Goal: Register for event/course

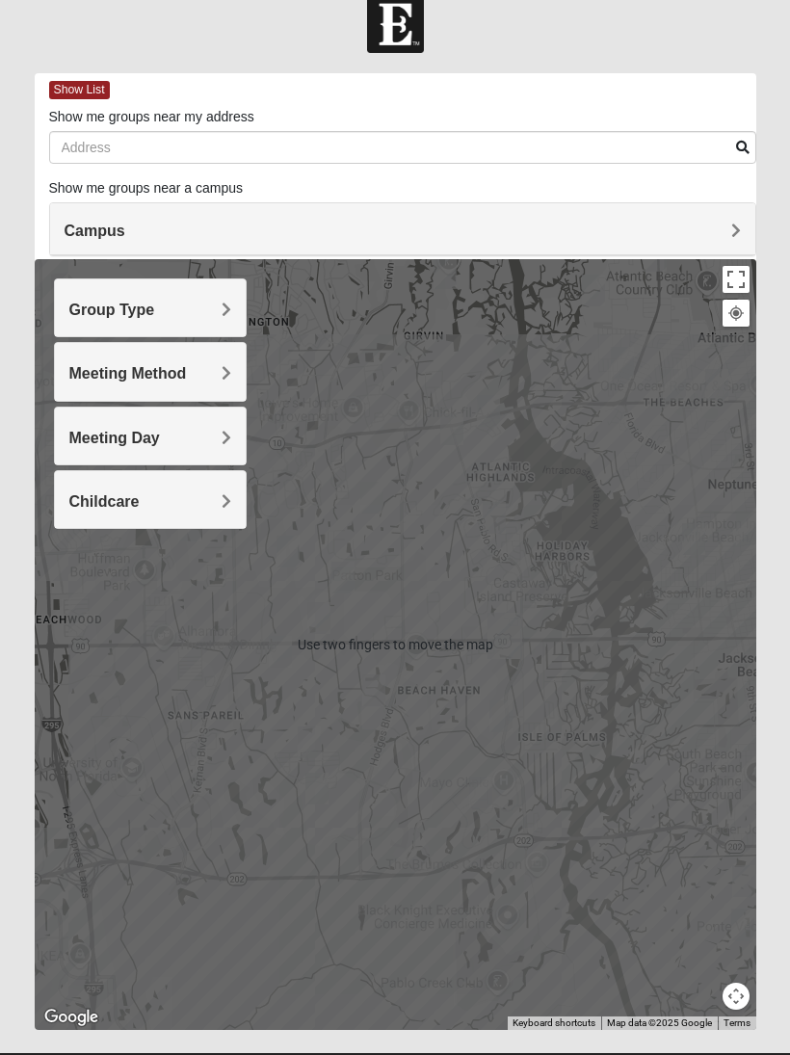
scroll to position [40, 0]
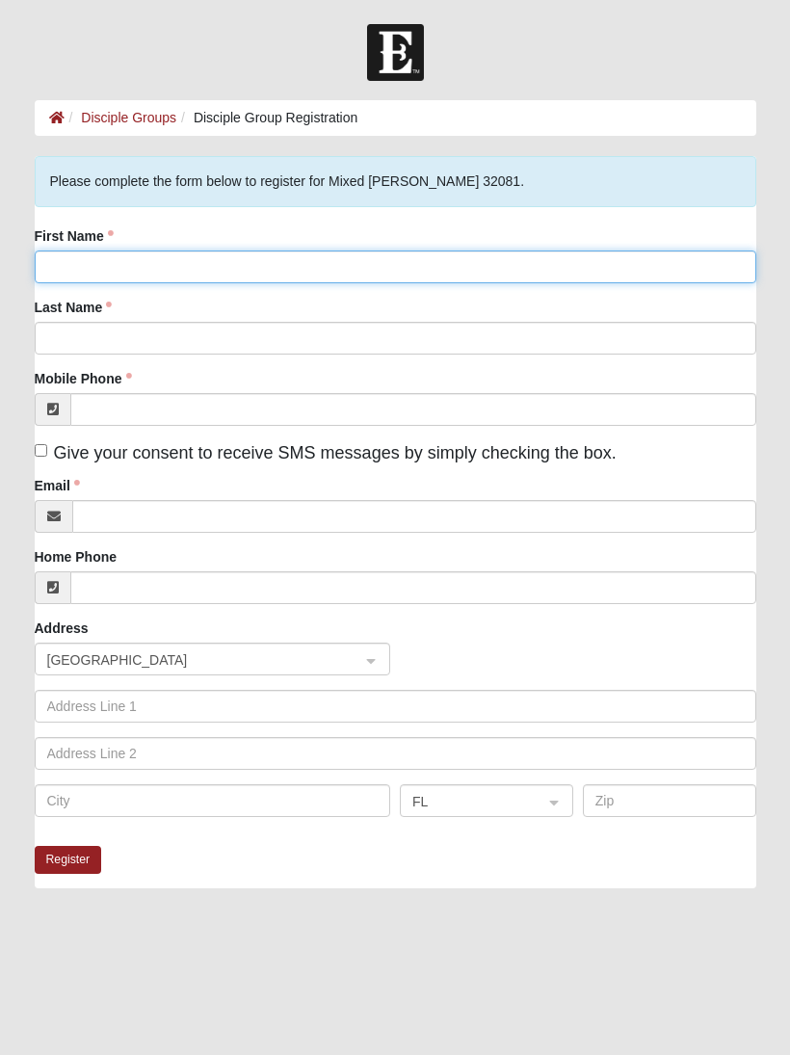
click at [282, 253] on input "First Name" at bounding box center [396, 267] width 722 height 33
type input "Tom & Suzanne"
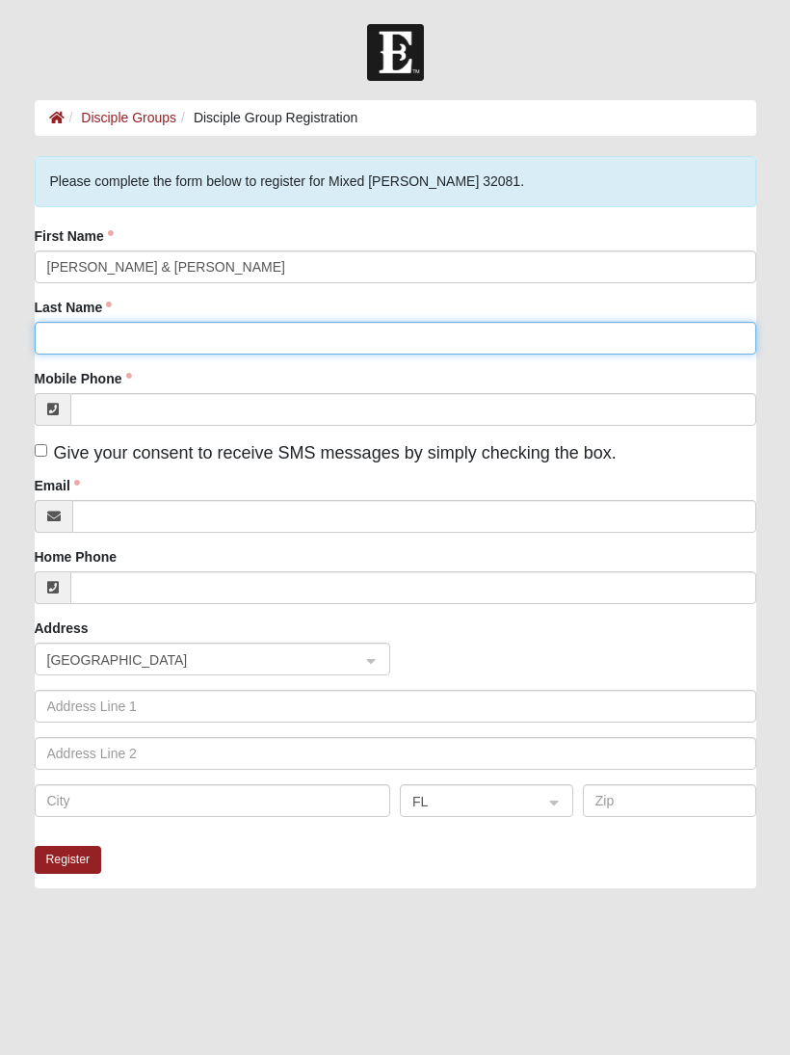
click at [234, 341] on input "Last Name" at bounding box center [396, 338] width 722 height 33
type input "Markosky"
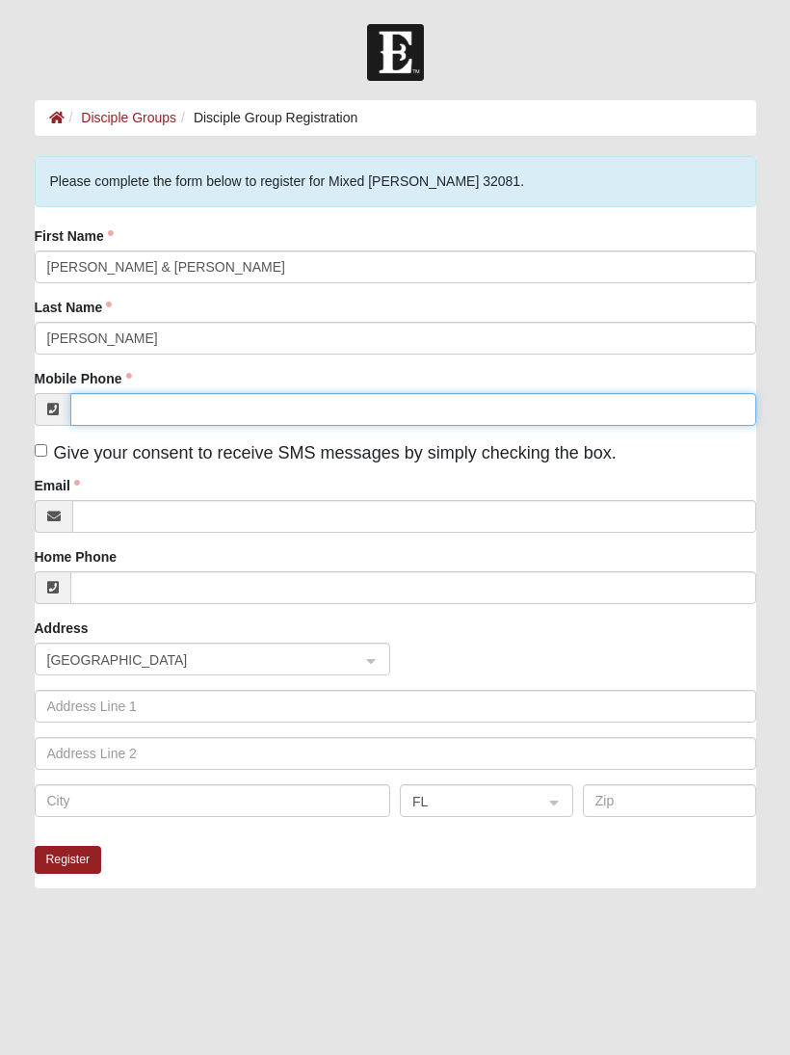
click at [150, 424] on input "Mobile Phone" at bounding box center [413, 409] width 686 height 33
type input "(772) 321-6304"
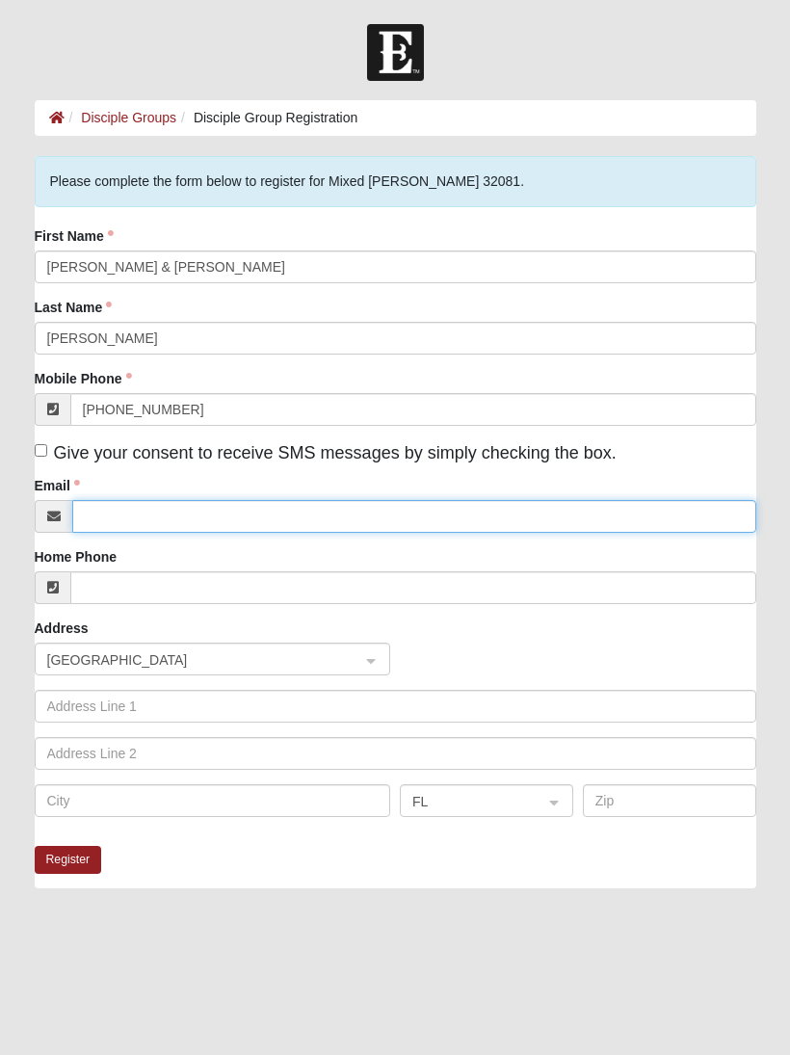
click at [189, 512] on input "Email" at bounding box center [414, 516] width 684 height 33
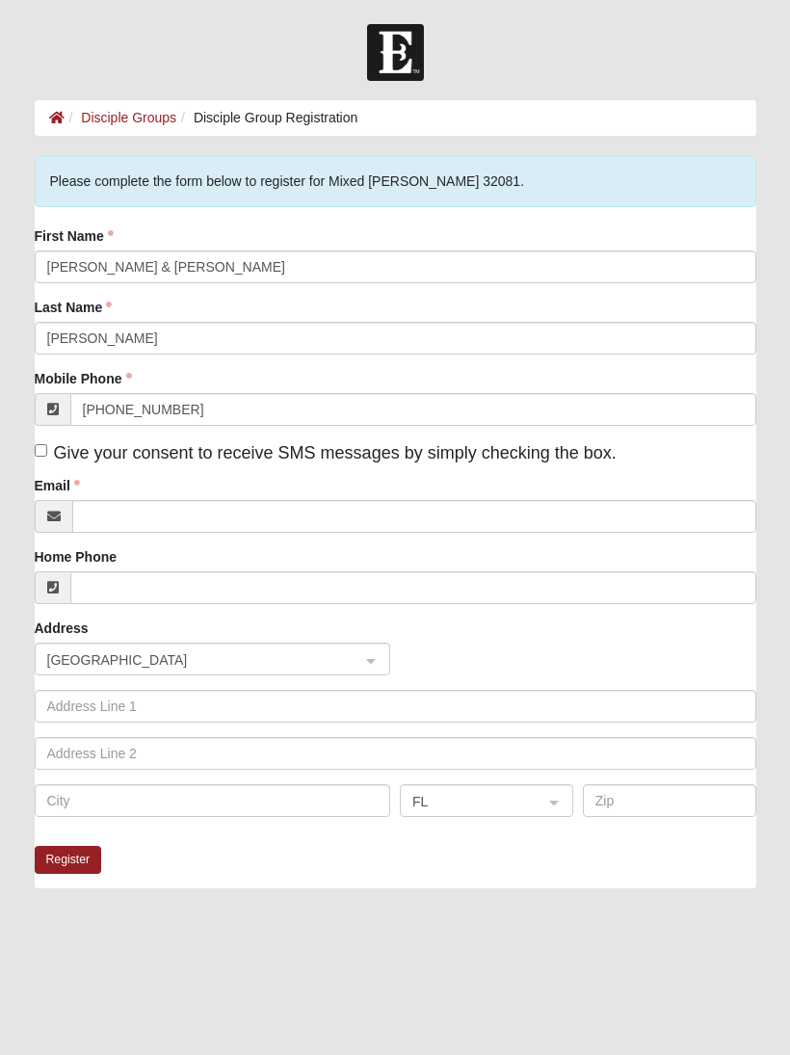
click at [39, 451] on input "Give your consent to receive SMS messages by simply checking the box." at bounding box center [41, 450] width 13 height 13
checkbox input "true"
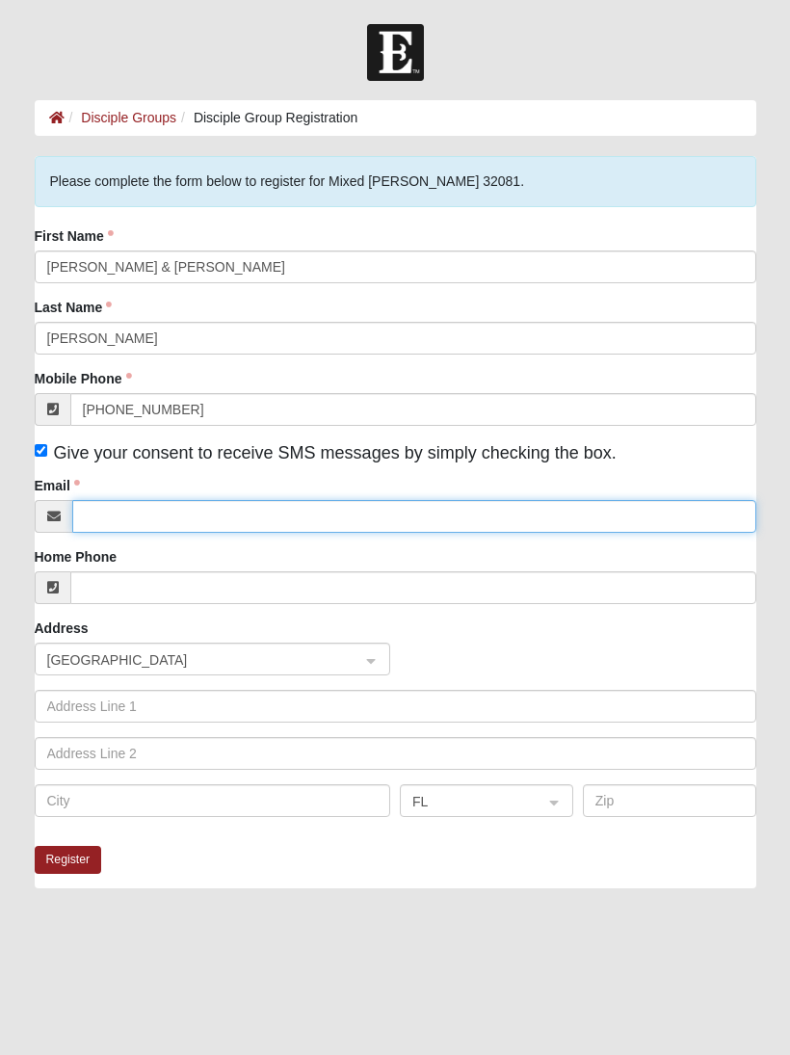
click at [250, 523] on input "Email" at bounding box center [414, 516] width 684 height 33
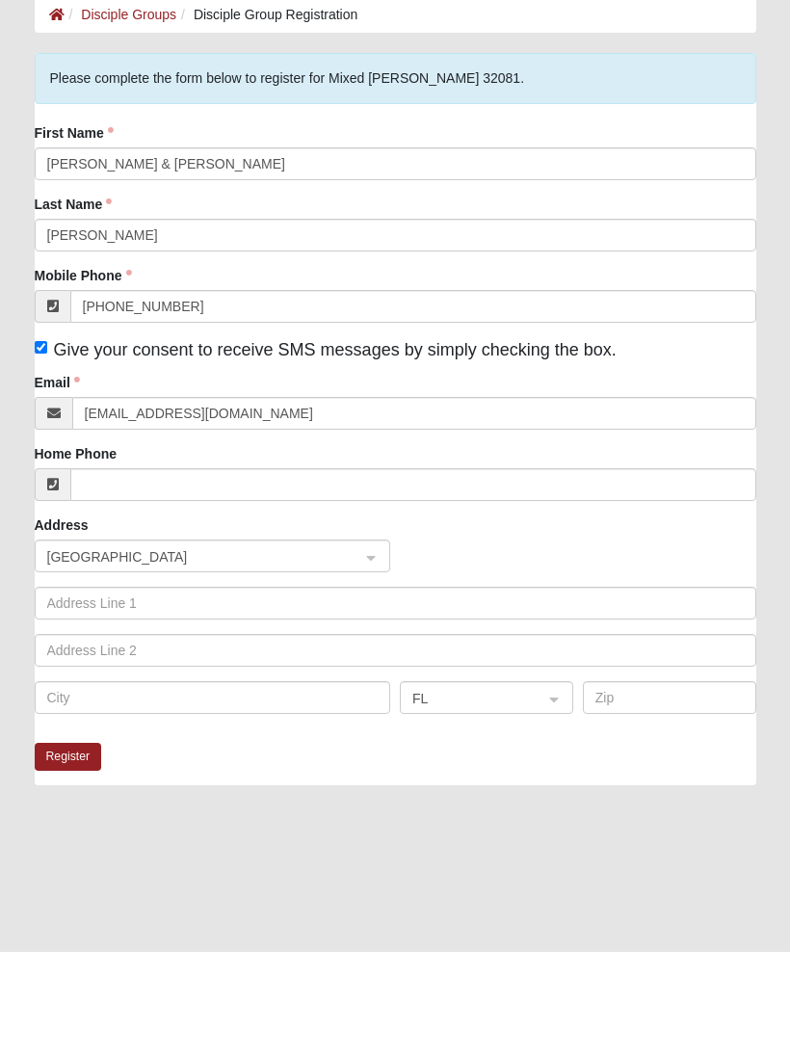
scroll to position [64, 0]
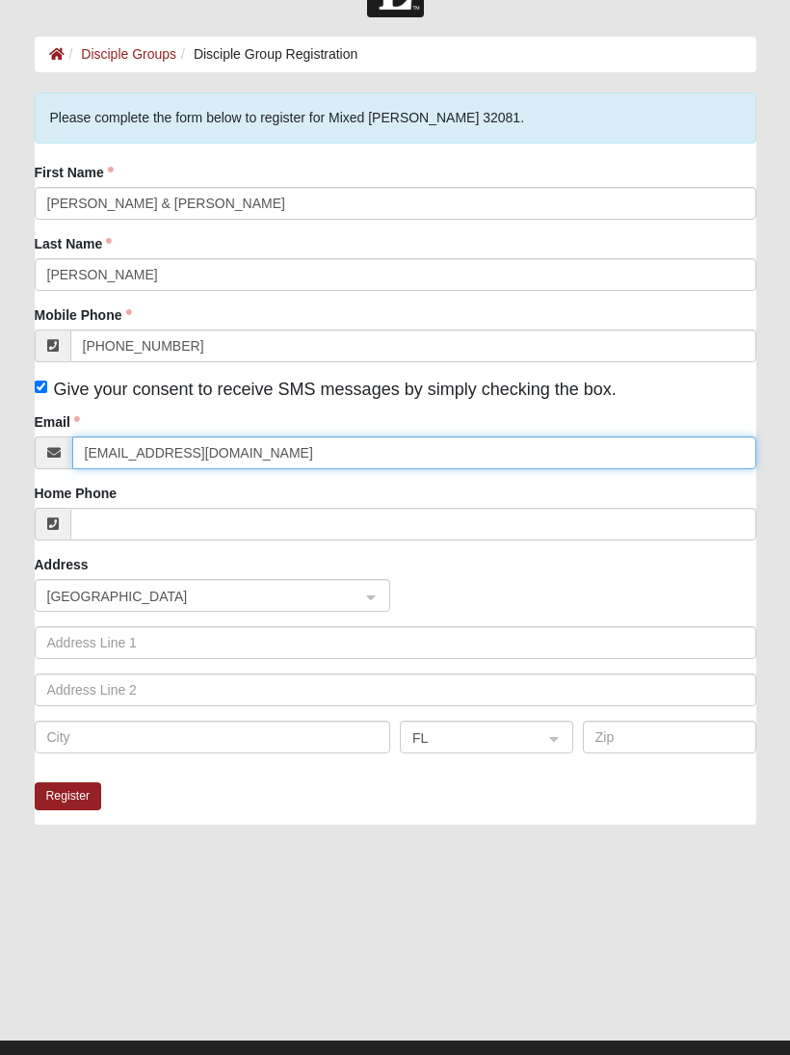
type input "[EMAIL_ADDRESS][DOMAIN_NAME]"
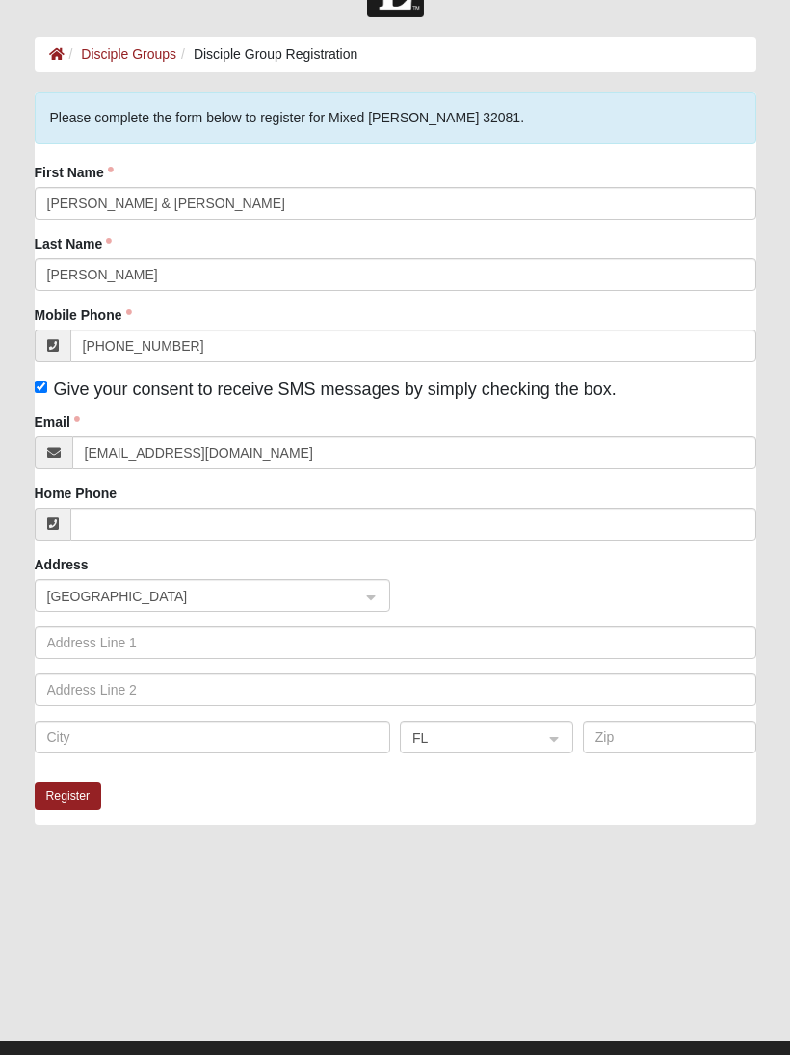
click at [45, 463] on span at bounding box center [54, 453] width 38 height 33
click at [66, 801] on button "Register" at bounding box center [68, 797] width 67 height 28
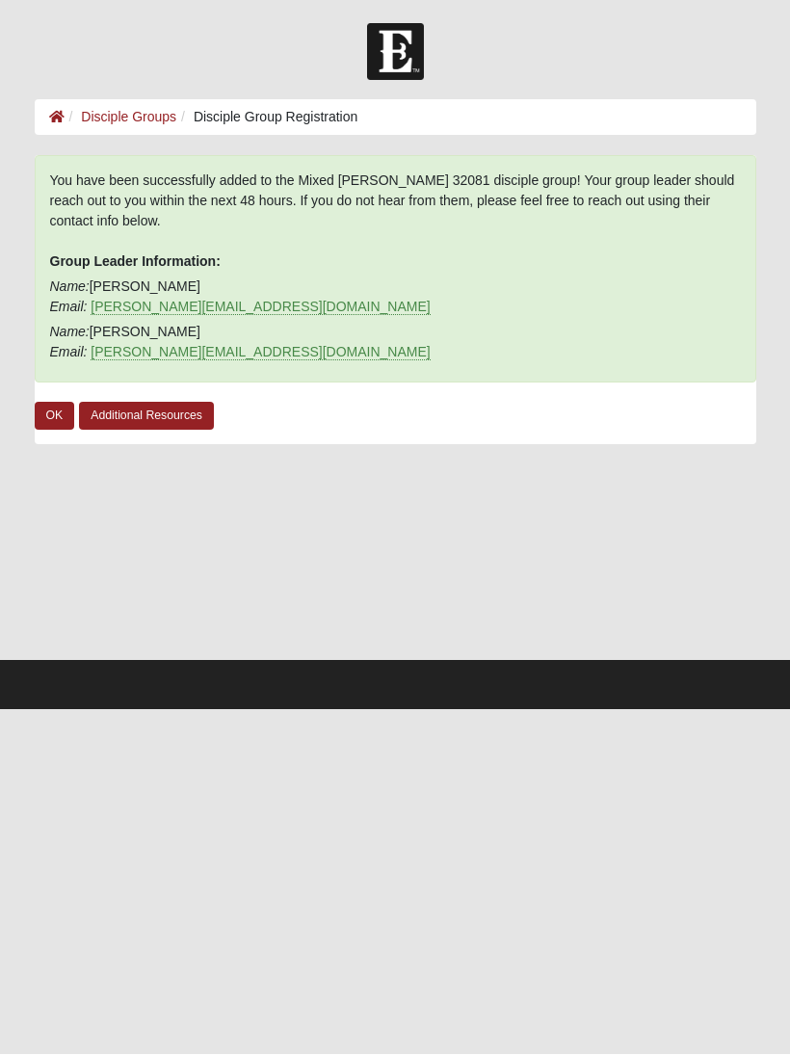
click at [42, 421] on link "OK" at bounding box center [55, 417] width 40 height 28
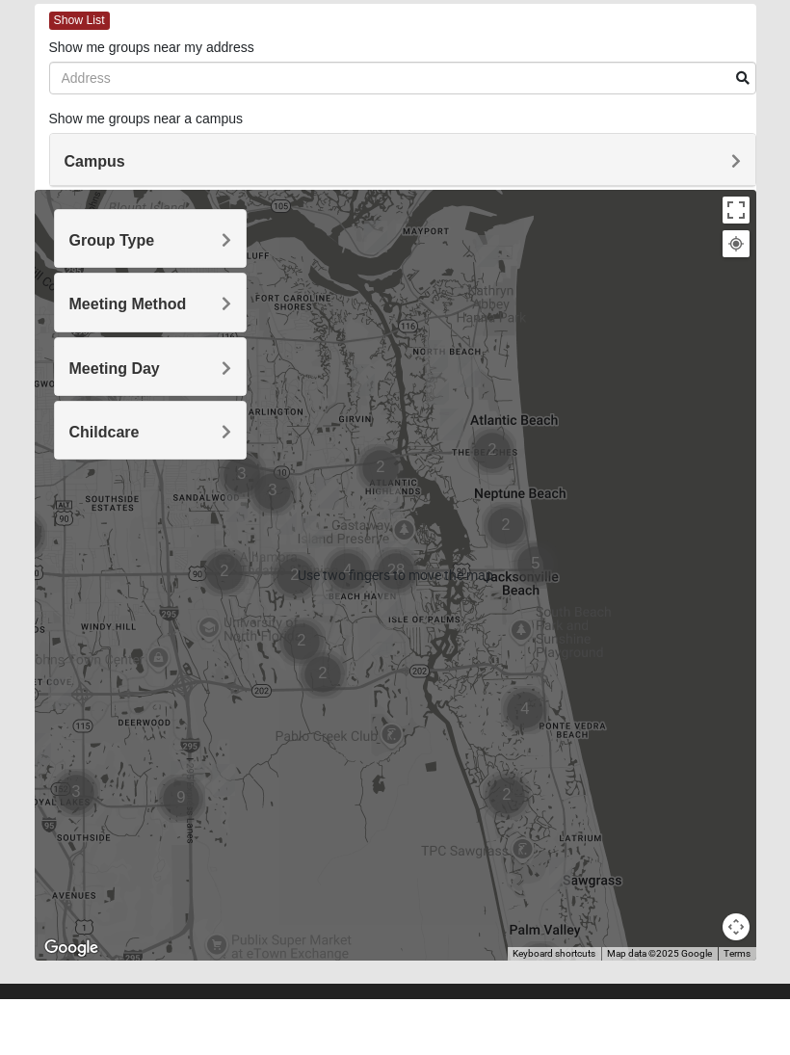
scroll to position [40, 0]
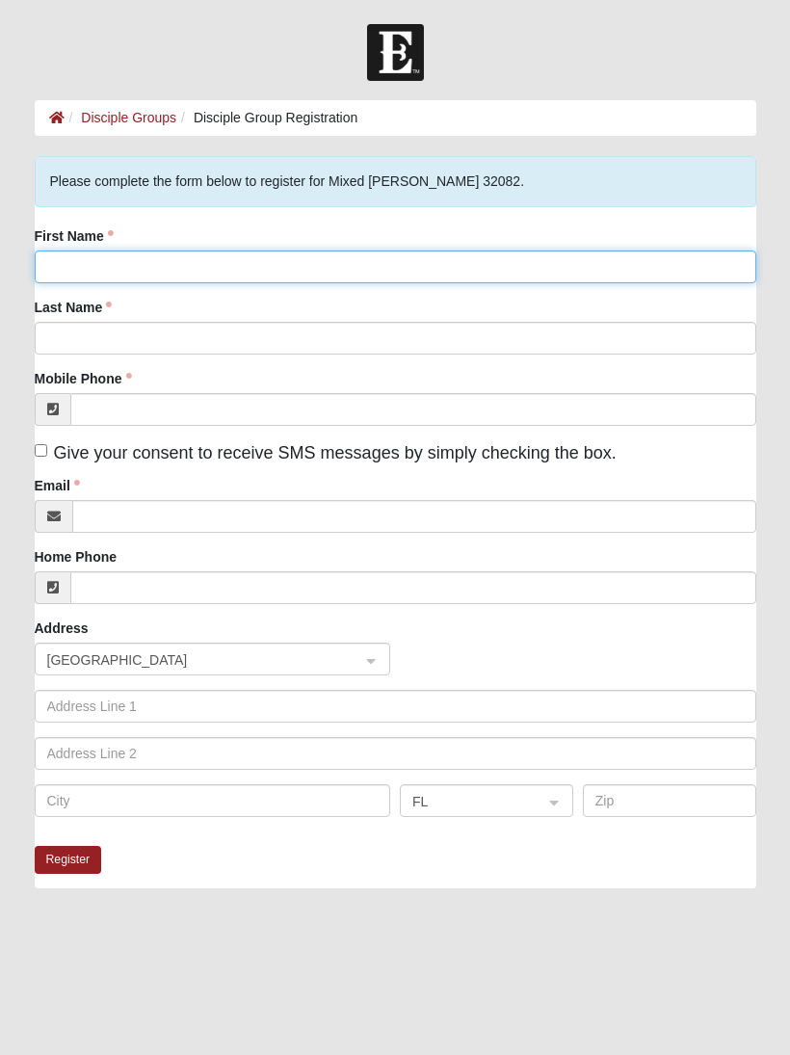
click at [355, 271] on input "First Name" at bounding box center [396, 267] width 722 height 33
type input "Tom & Suzanne"
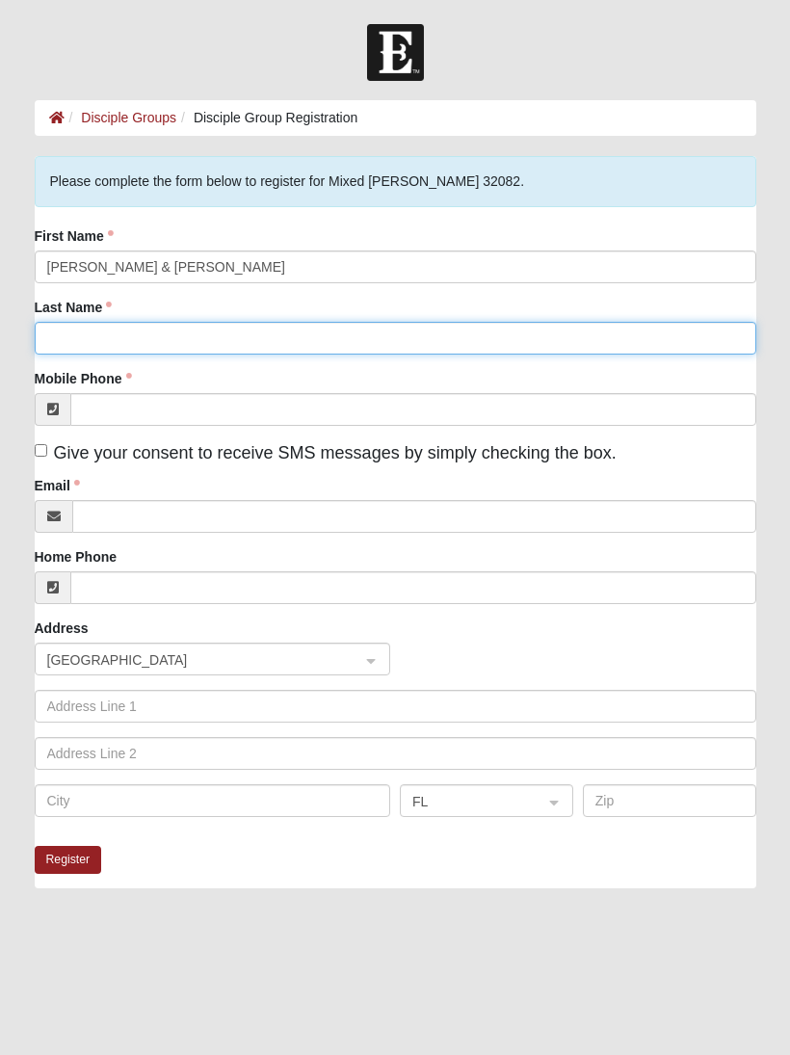
click at [283, 345] on input "Last Name" at bounding box center [396, 338] width 722 height 33
type input "Markosky"
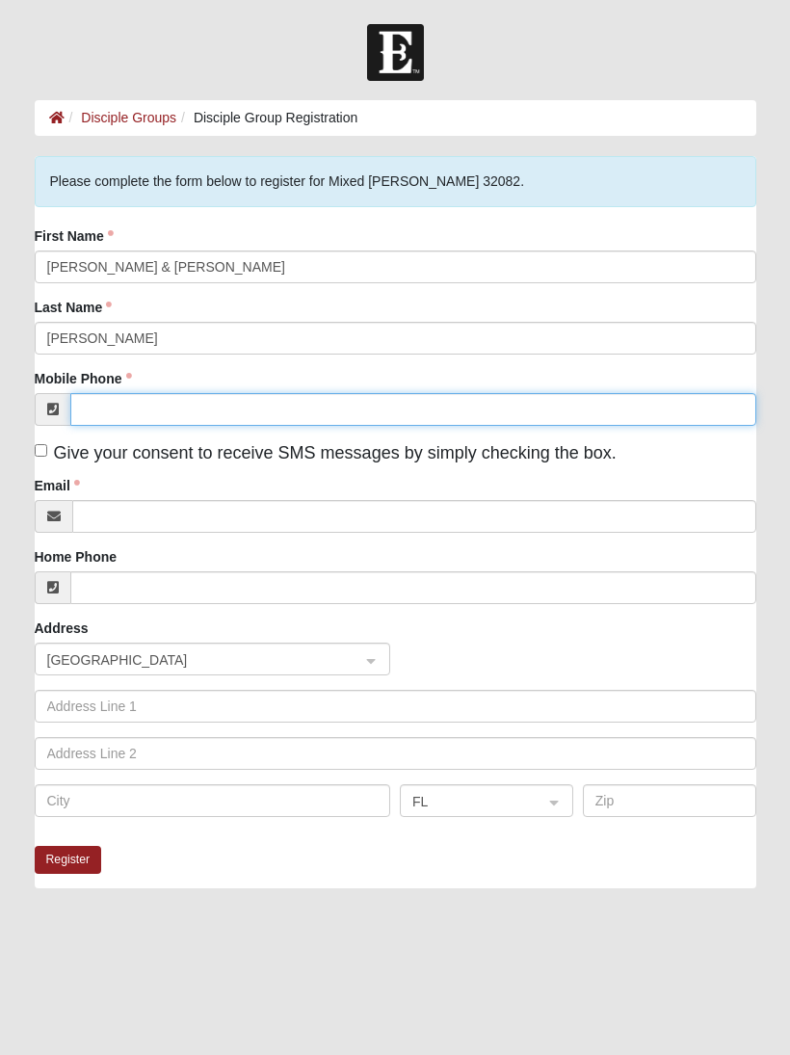
click at [283, 402] on input "Mobile Phone" at bounding box center [413, 409] width 686 height 33
type input "(772) 321-6304"
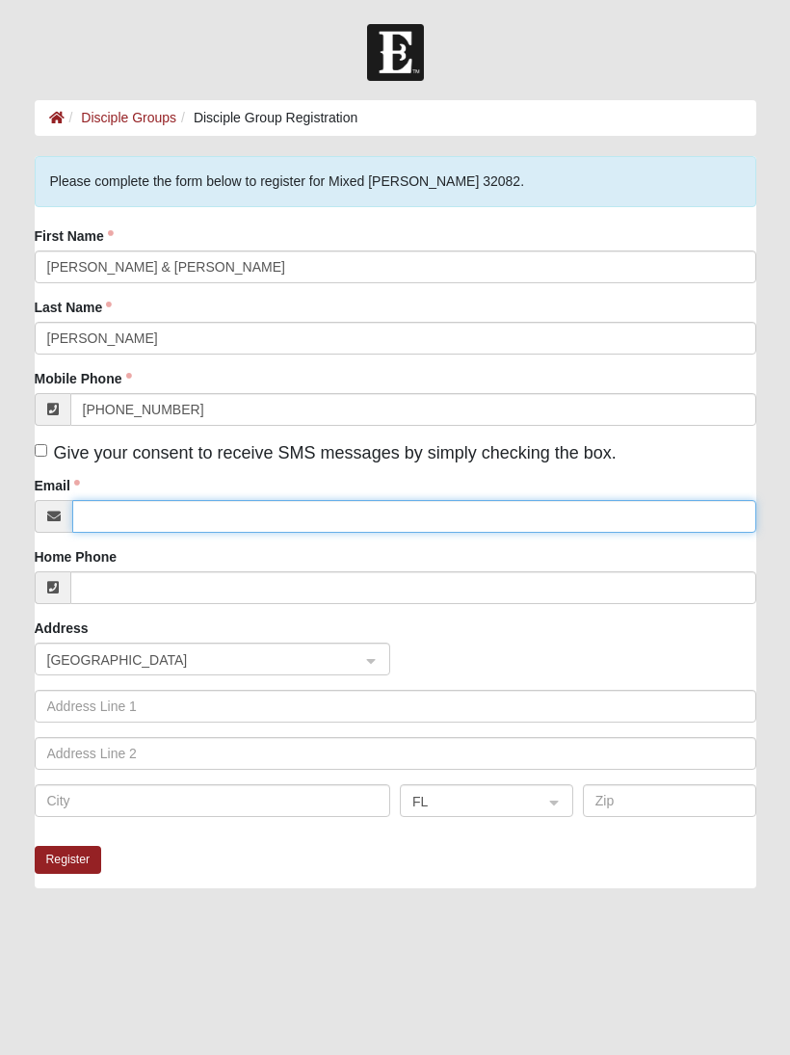
click at [283, 519] on input "Email" at bounding box center [414, 516] width 684 height 33
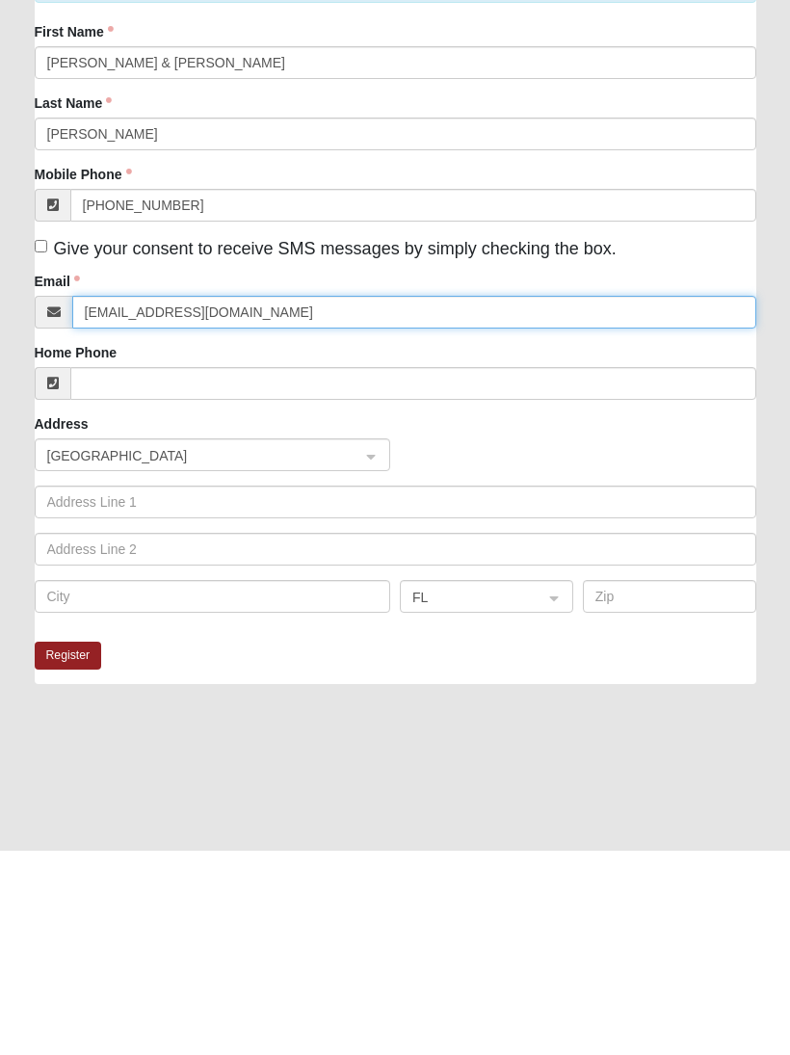
type input "tsm1226@pm.me"
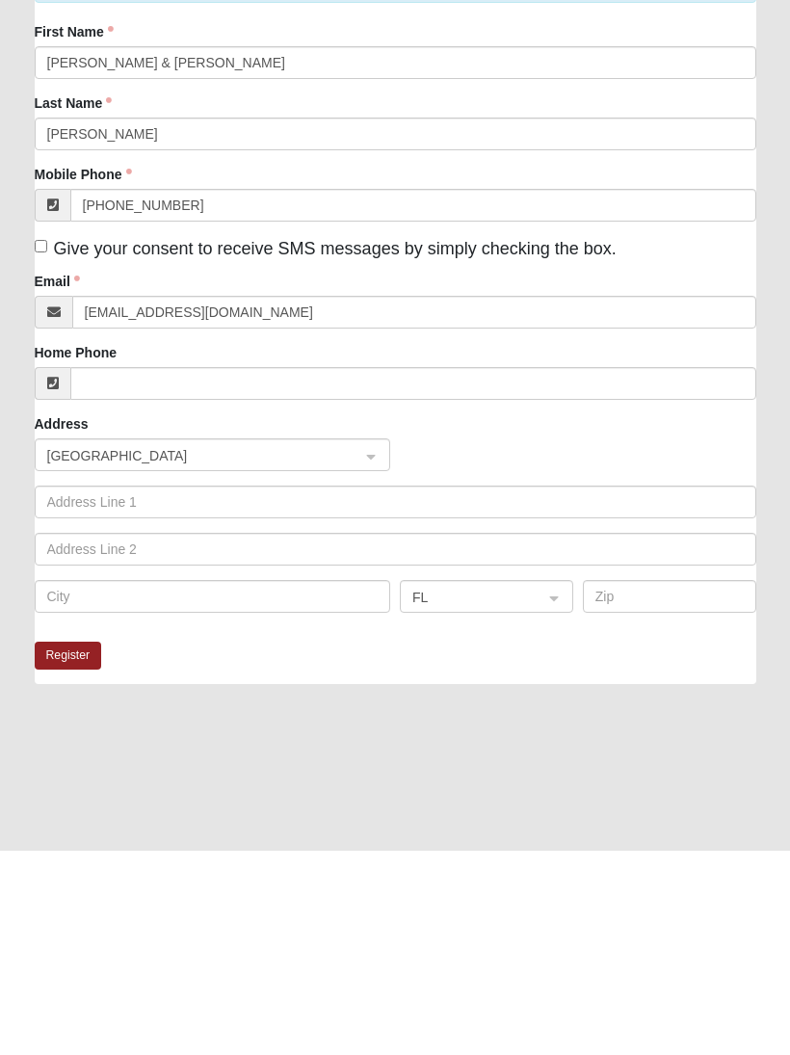
click at [61, 846] on button "Register" at bounding box center [68, 860] width 67 height 28
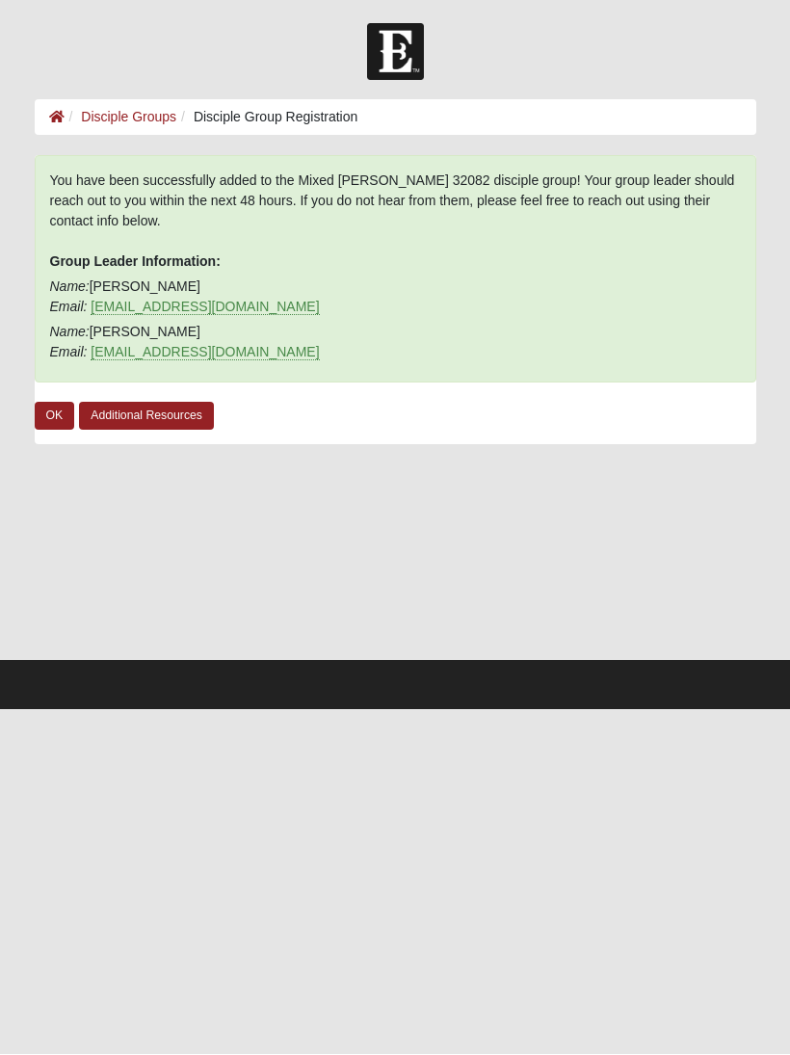
click at [60, 415] on link "OK" at bounding box center [55, 417] width 40 height 28
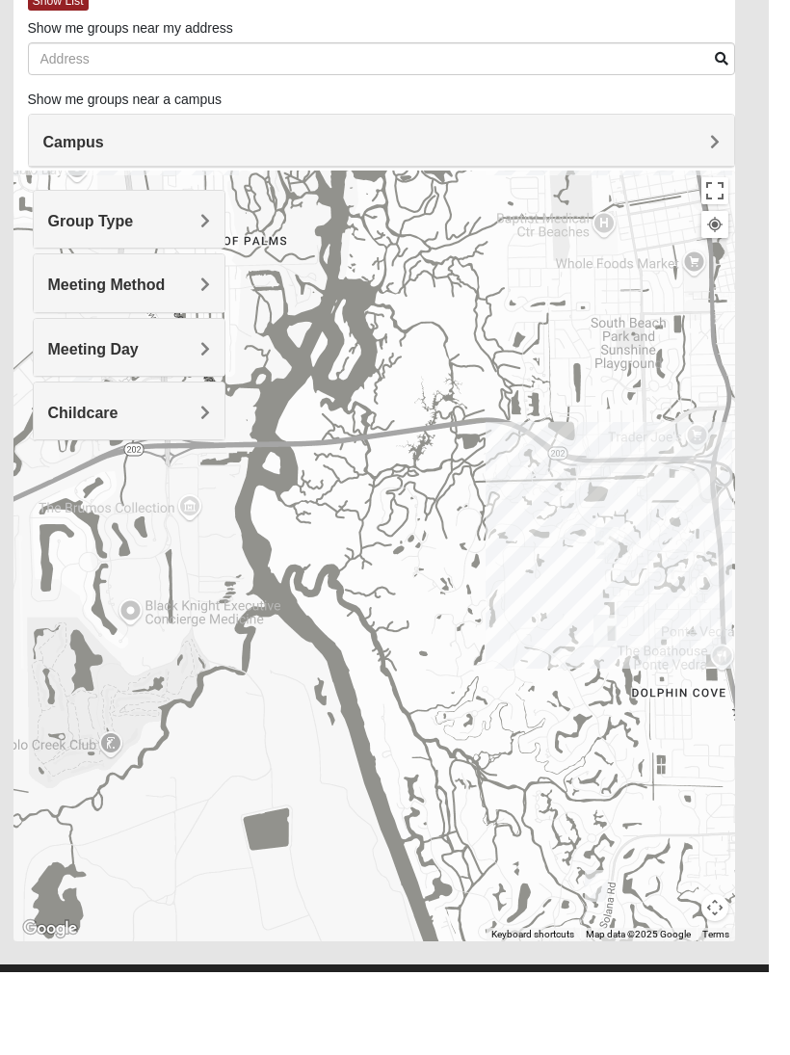
scroll to position [40, 0]
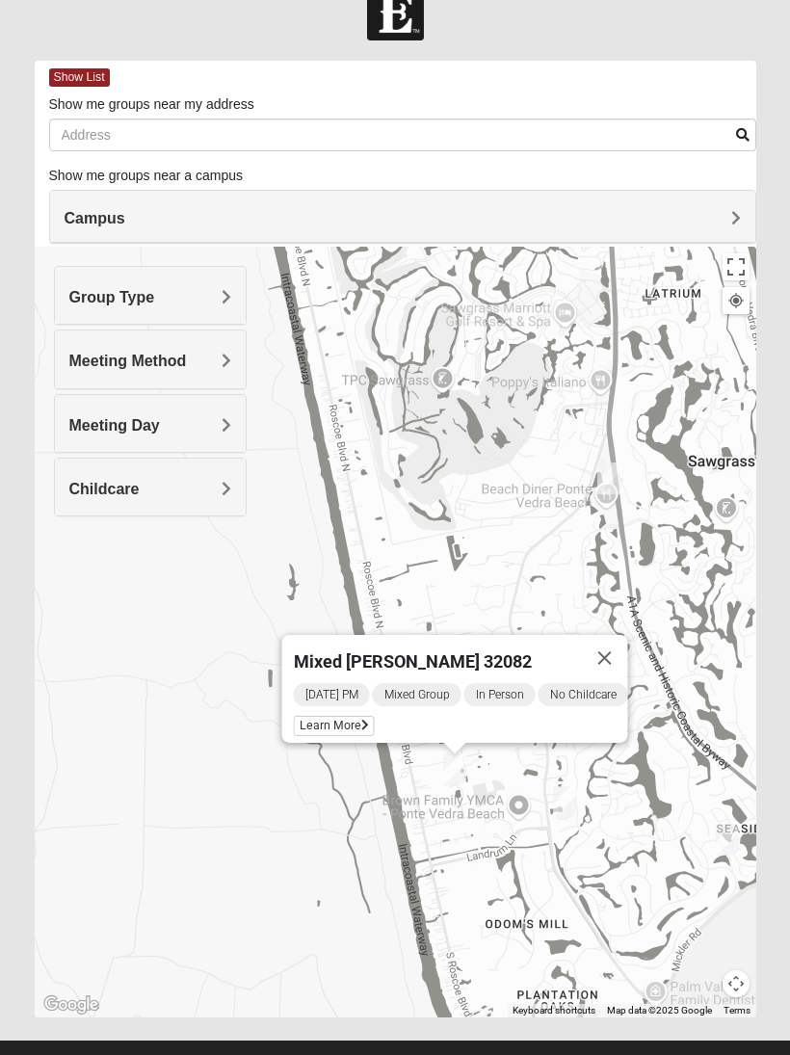
click at [323, 716] on span "Learn More" at bounding box center [334, 726] width 81 height 20
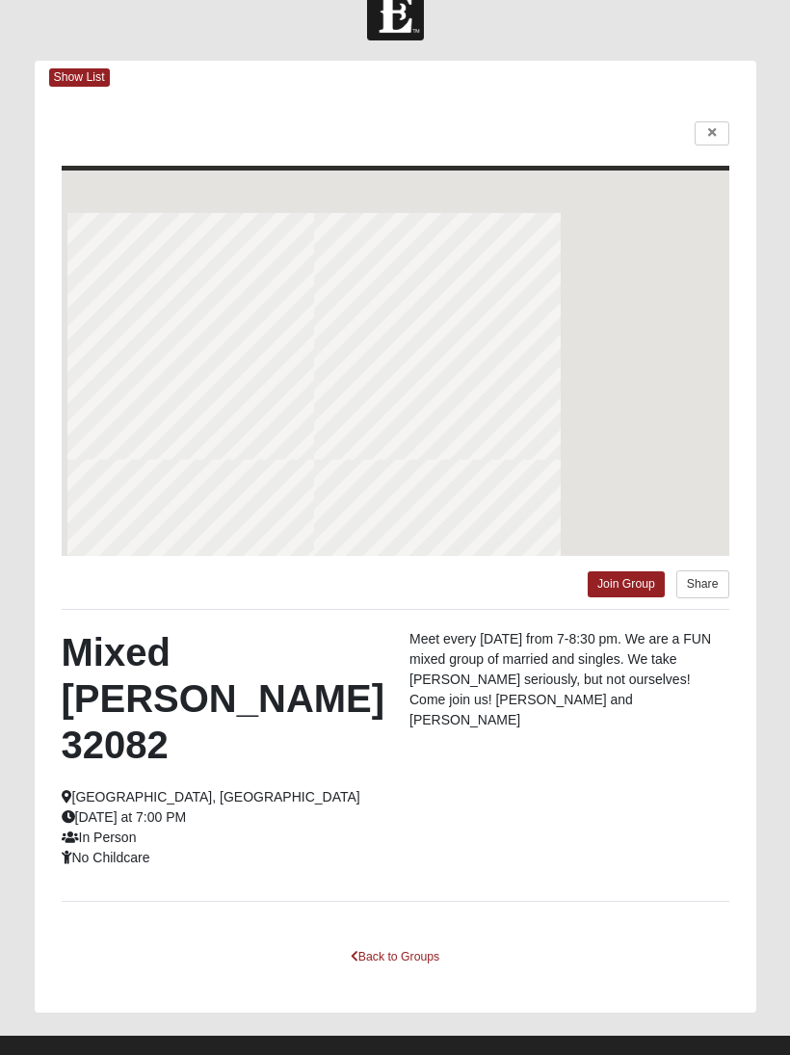
scroll to position [0, 0]
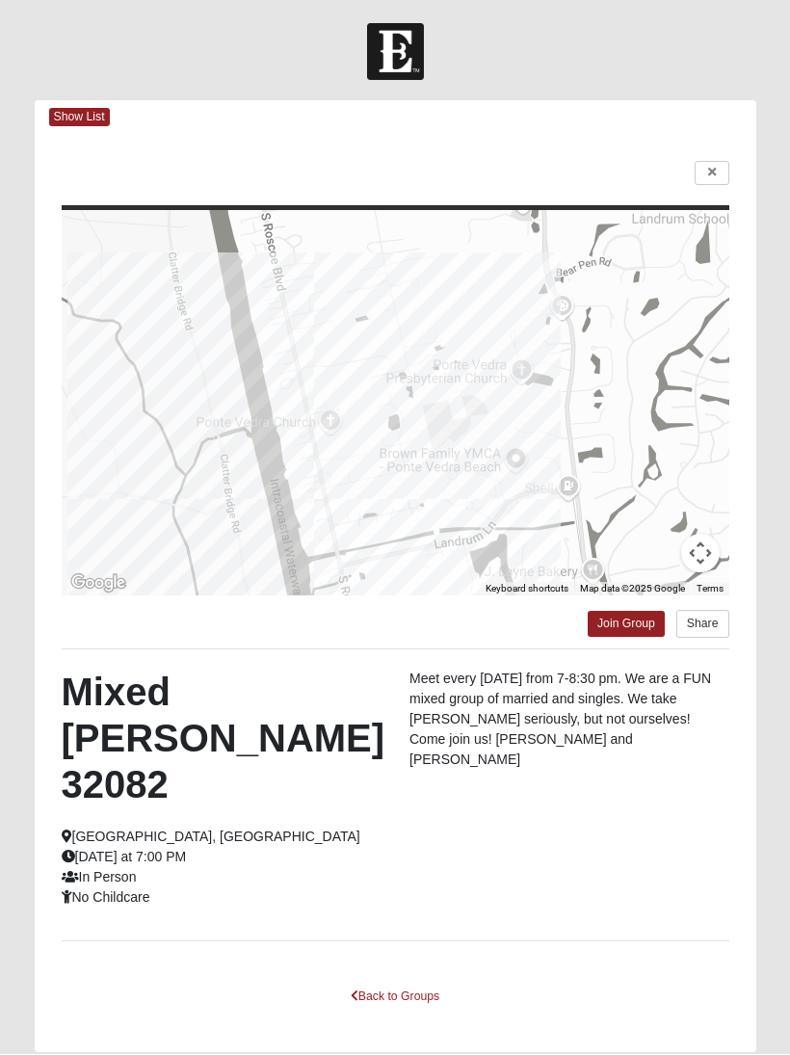
click at [615, 633] on link "Join Group" at bounding box center [626, 625] width 77 height 26
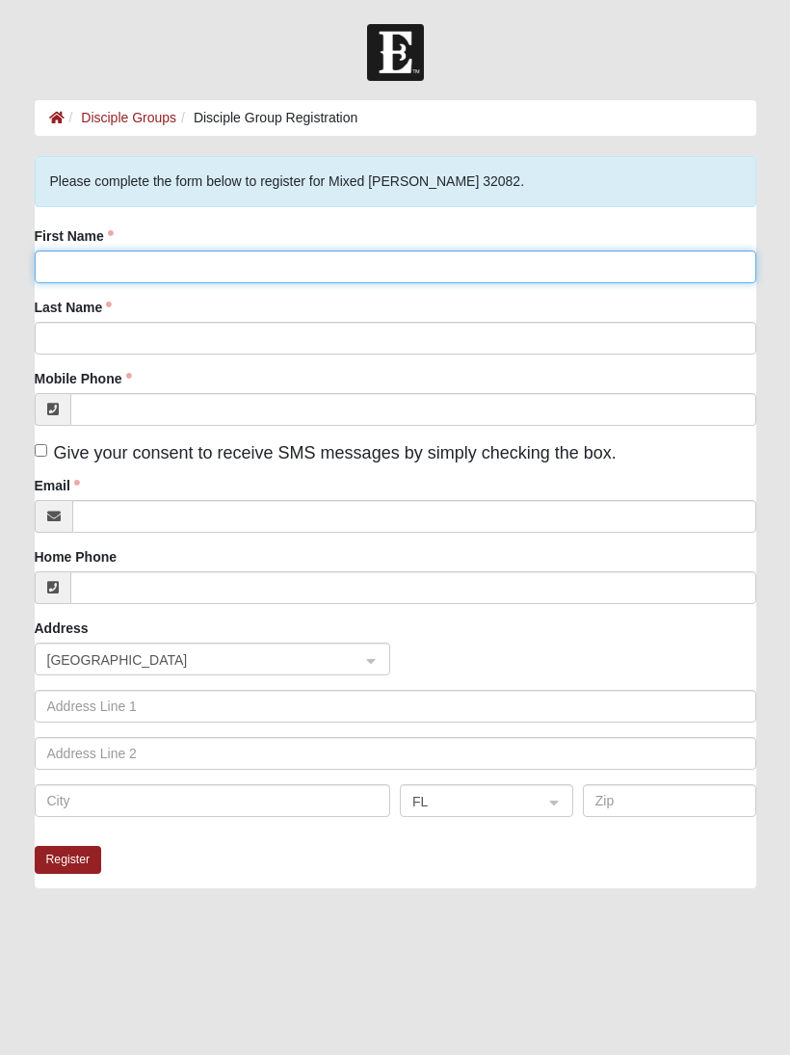
click at [237, 254] on input "First Name" at bounding box center [396, 267] width 722 height 33
type input "[PERSON_NAME] & [PERSON_NAME]"
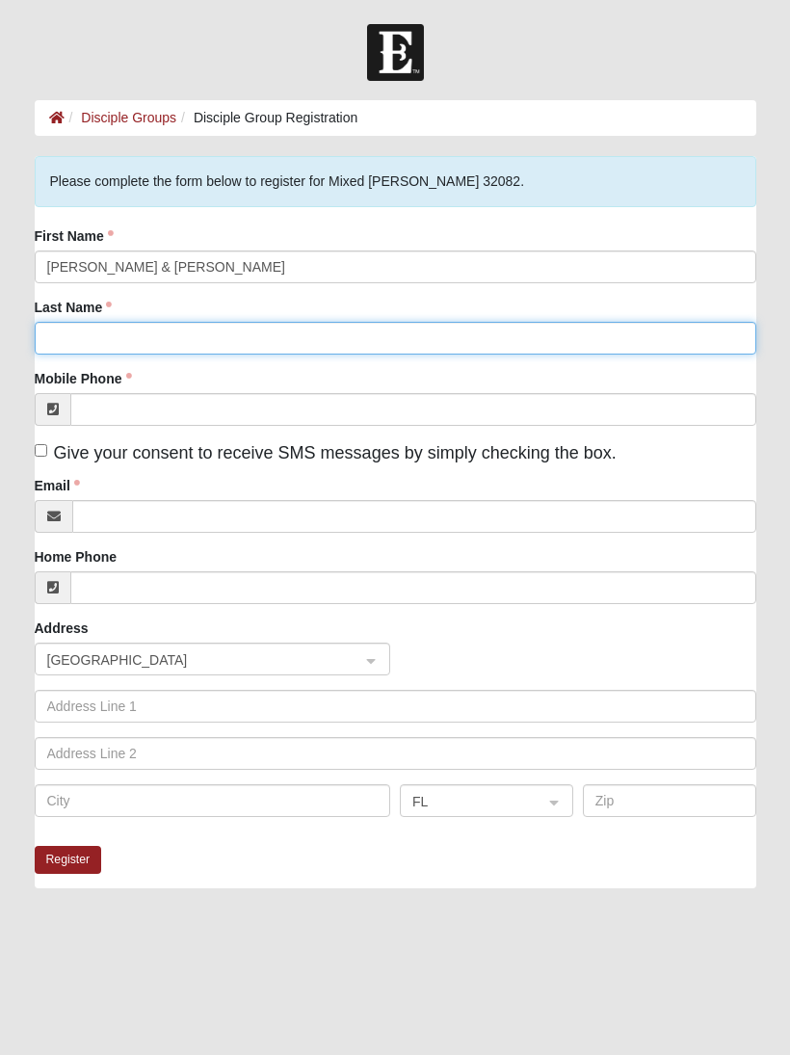
click at [283, 344] on input "Last Name" at bounding box center [396, 338] width 722 height 33
type input ","
type input "Markosky"
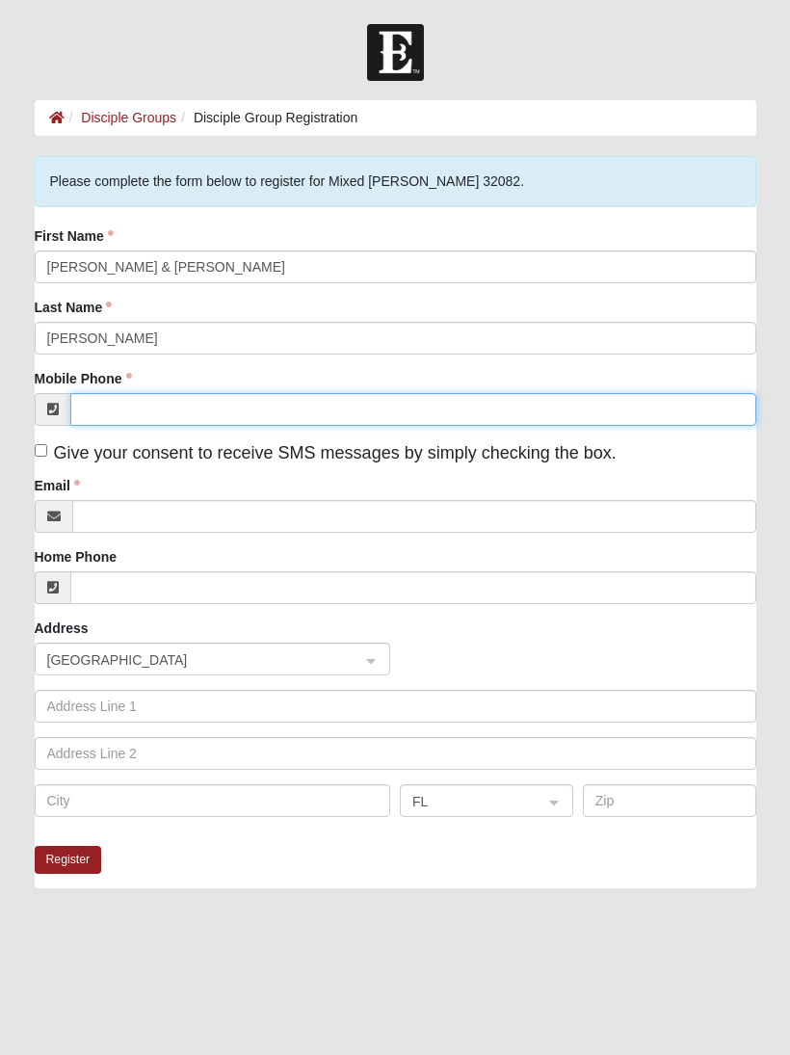
click at [338, 413] on input "Mobile Phone" at bounding box center [413, 409] width 686 height 33
type input "(772) 321-6303"
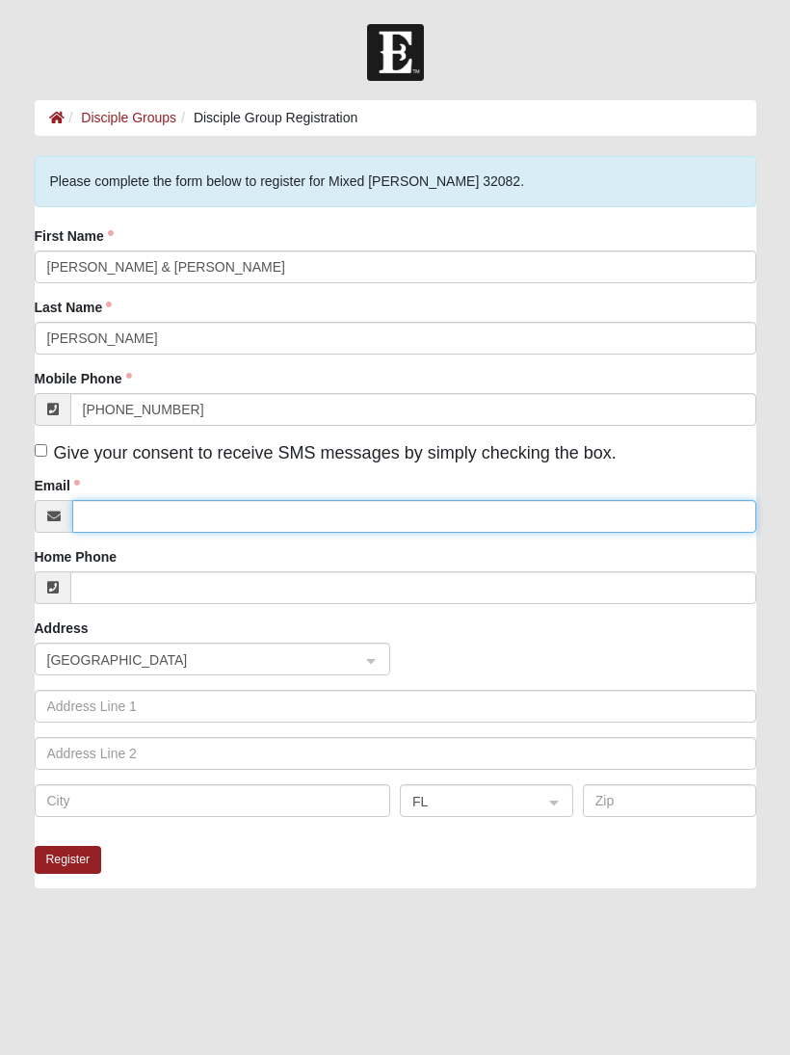
click at [288, 530] on input "Email" at bounding box center [414, 516] width 684 height 33
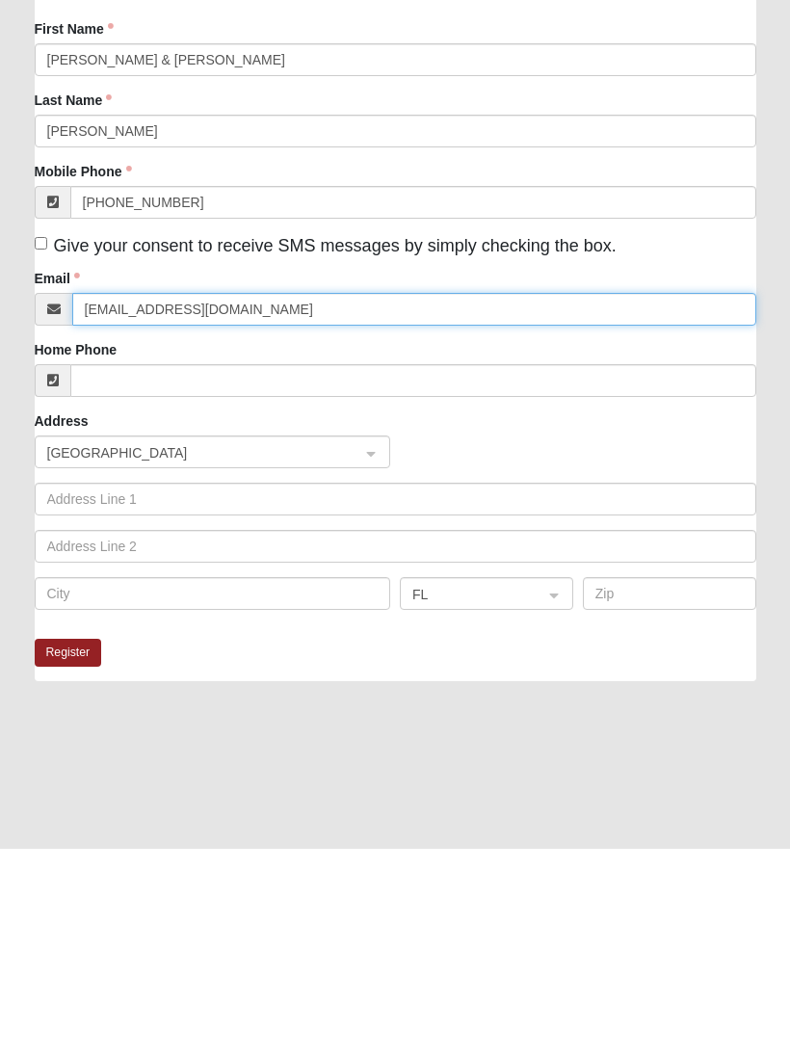
type input "tsm1226@pm.me"
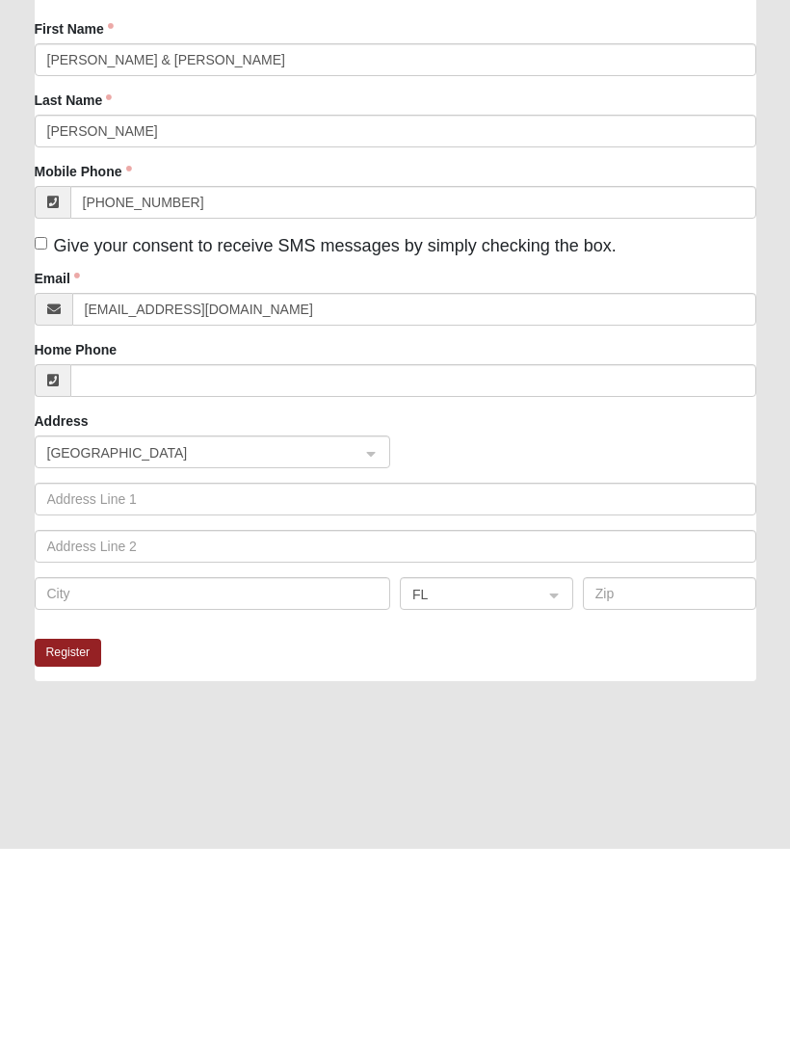
click at [63, 846] on button "Register" at bounding box center [68, 860] width 67 height 28
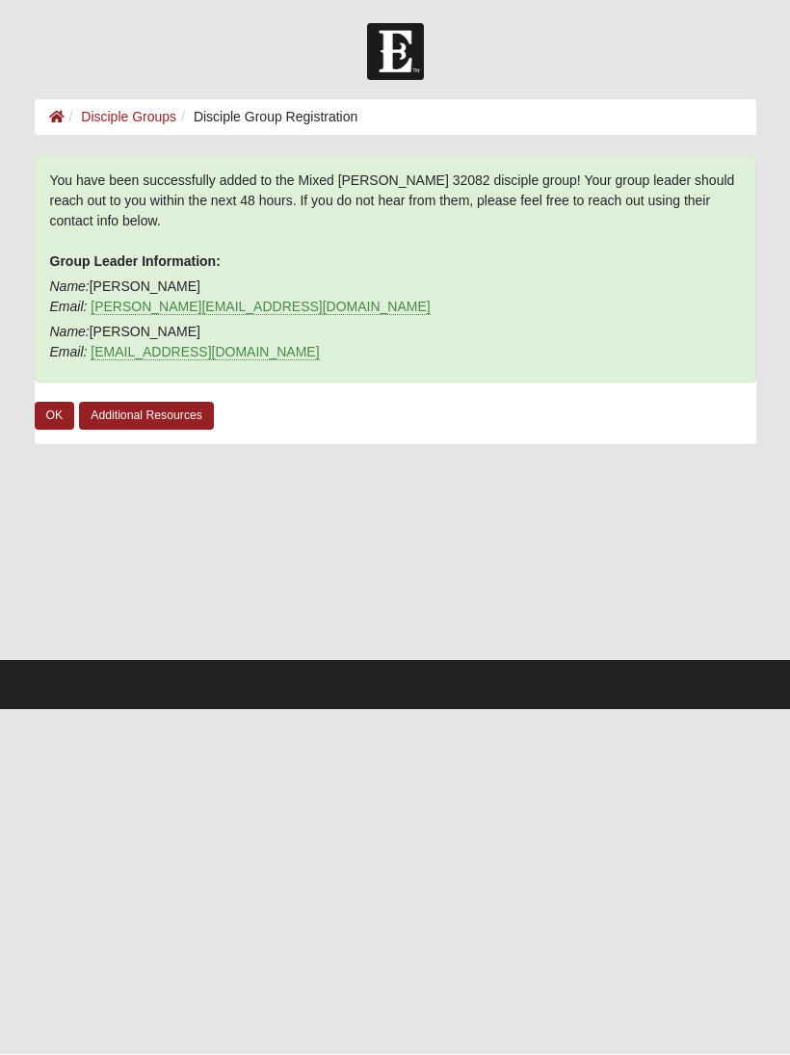
click at [53, 416] on link "OK" at bounding box center [55, 417] width 40 height 28
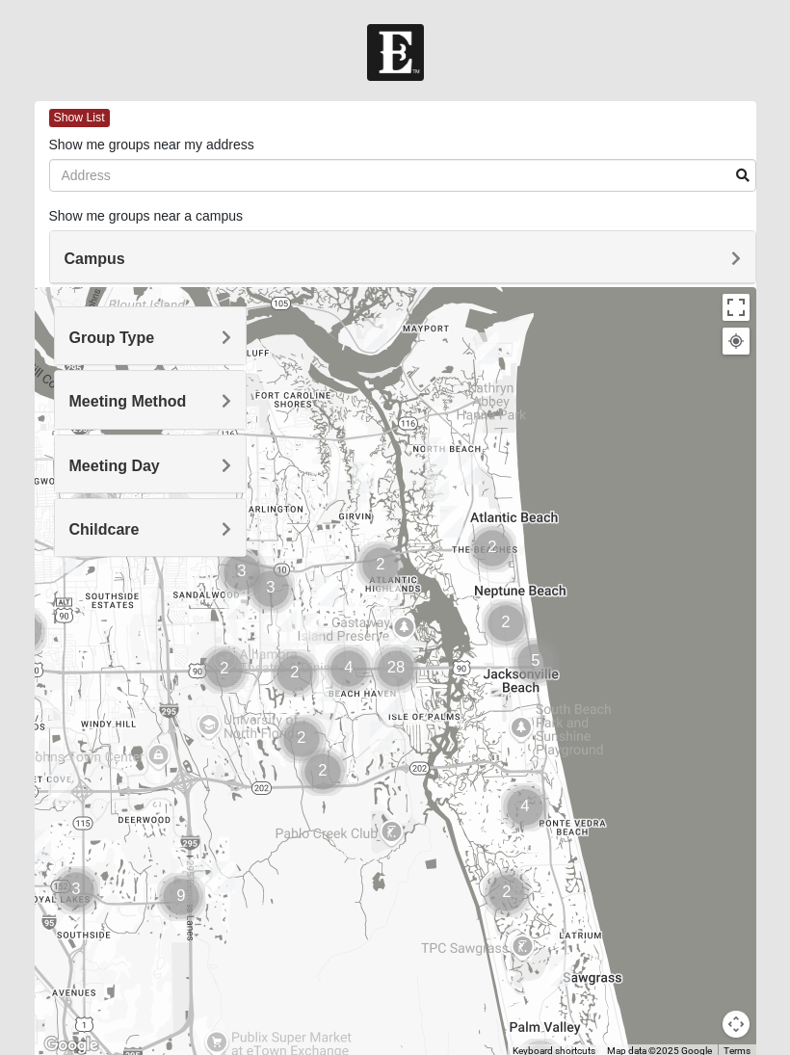
click at [203, 345] on h4 "Group Type" at bounding box center [150, 338] width 162 height 18
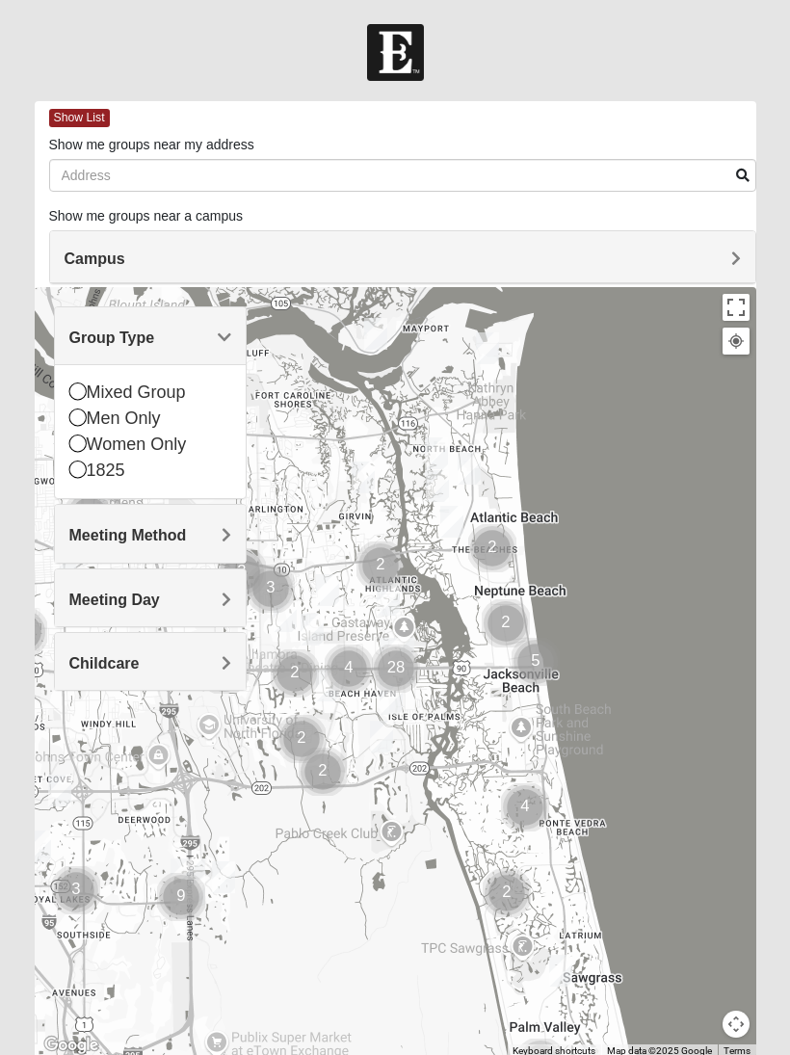
click at [78, 404] on div "Mixed Group" at bounding box center [150, 393] width 162 height 26
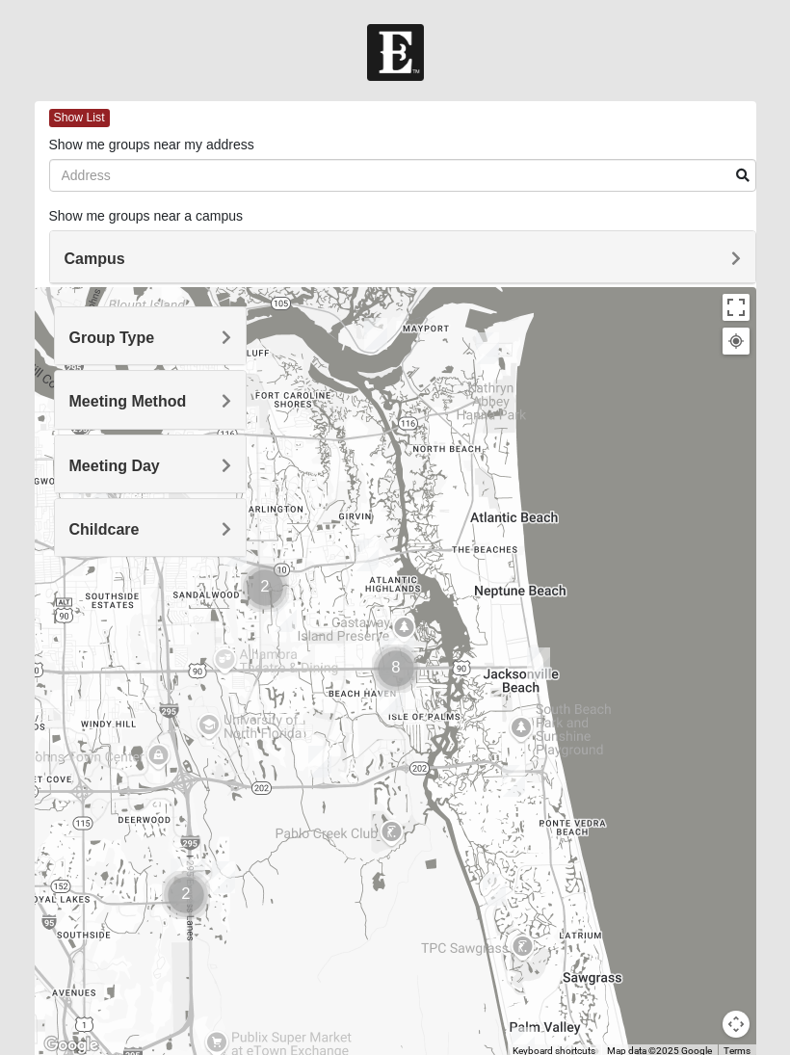
click at [202, 404] on h4 "Meeting Method" at bounding box center [150, 401] width 162 height 18
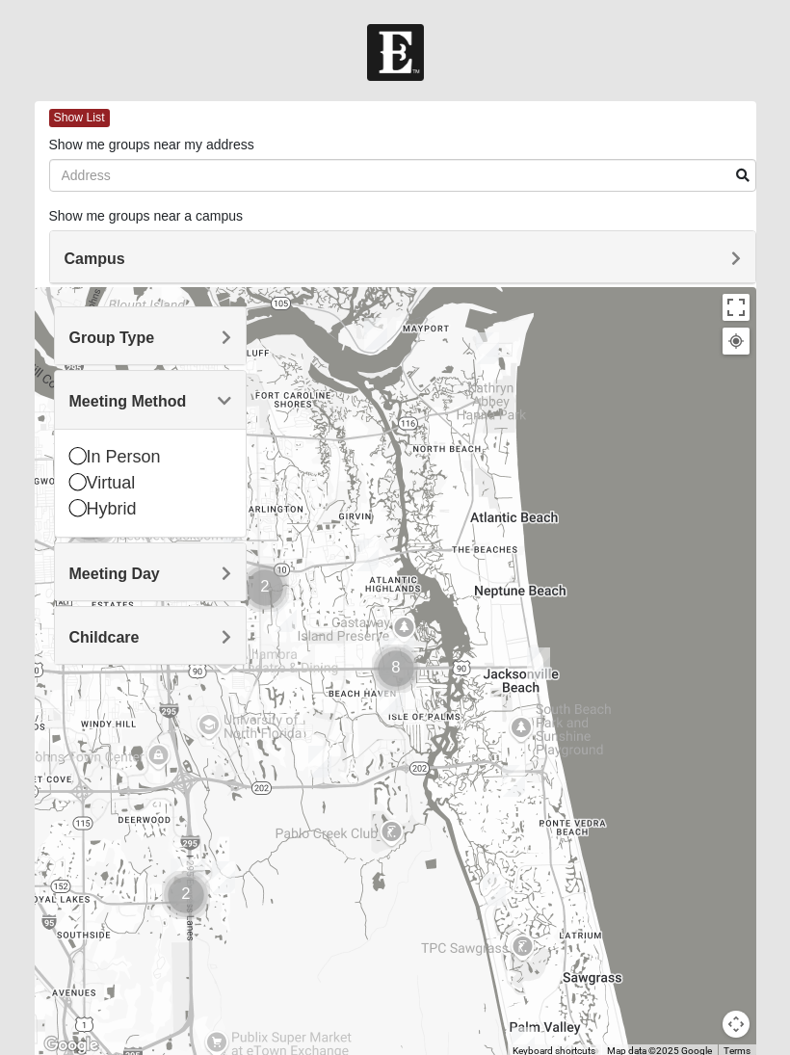
click at [69, 461] on icon at bounding box center [77, 455] width 17 height 17
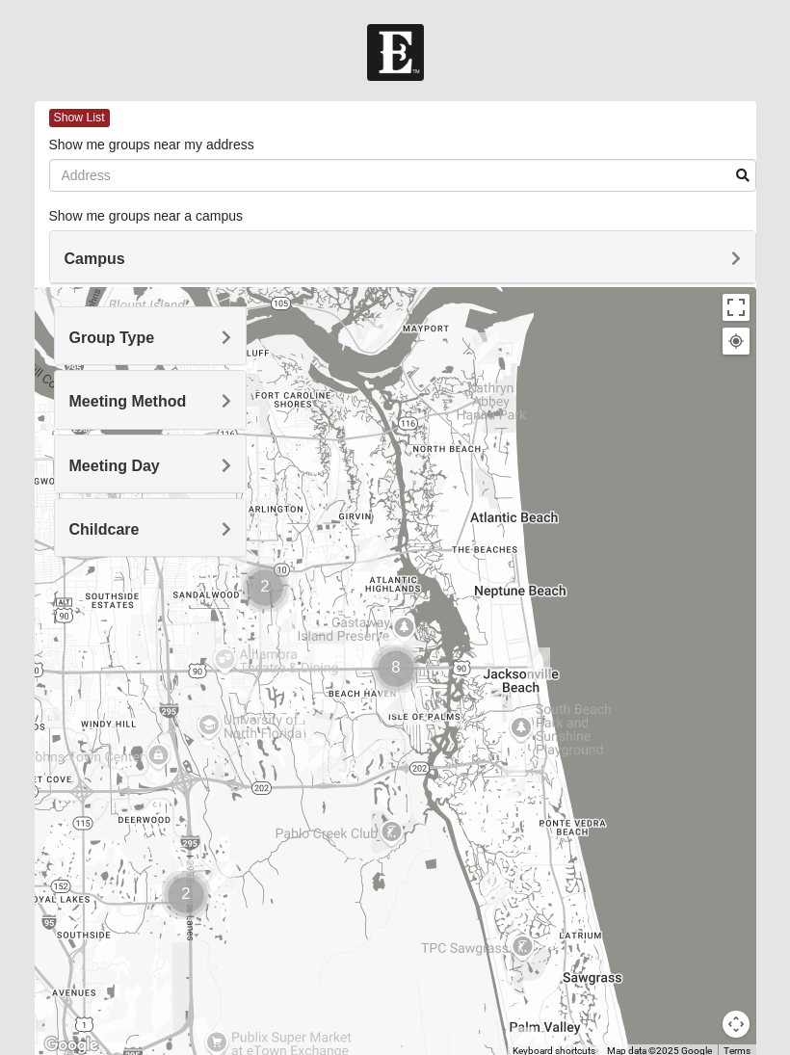
click at [205, 532] on h4 "Childcare" at bounding box center [150, 529] width 162 height 18
click at [197, 460] on h4 "Meeting Day" at bounding box center [150, 466] width 162 height 18
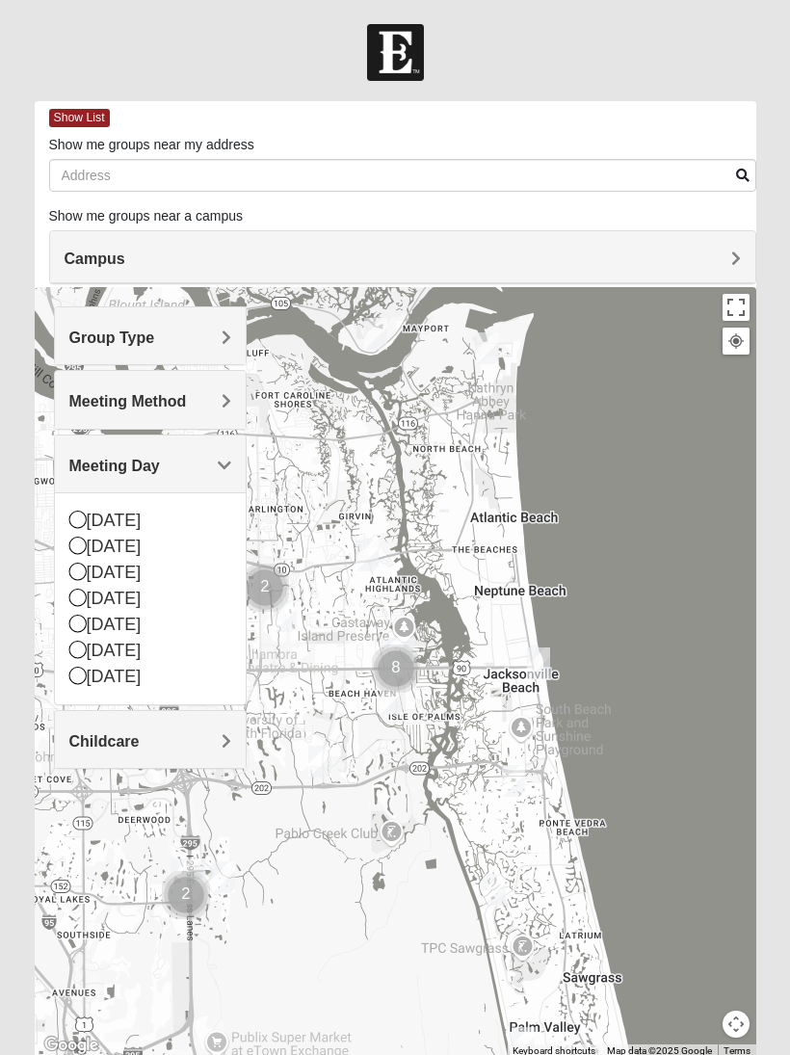
click at [77, 528] on div "[DATE]" at bounding box center [150, 521] width 162 height 26
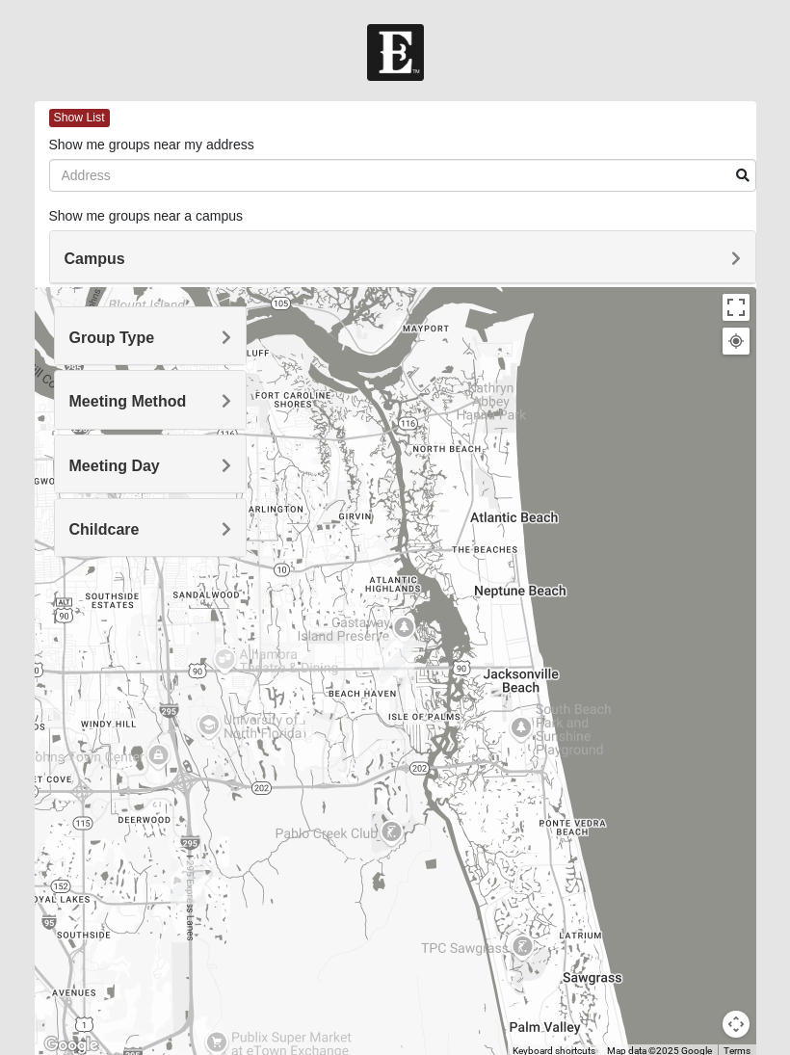
click at [191, 466] on h4 "Meeting Day" at bounding box center [150, 466] width 162 height 18
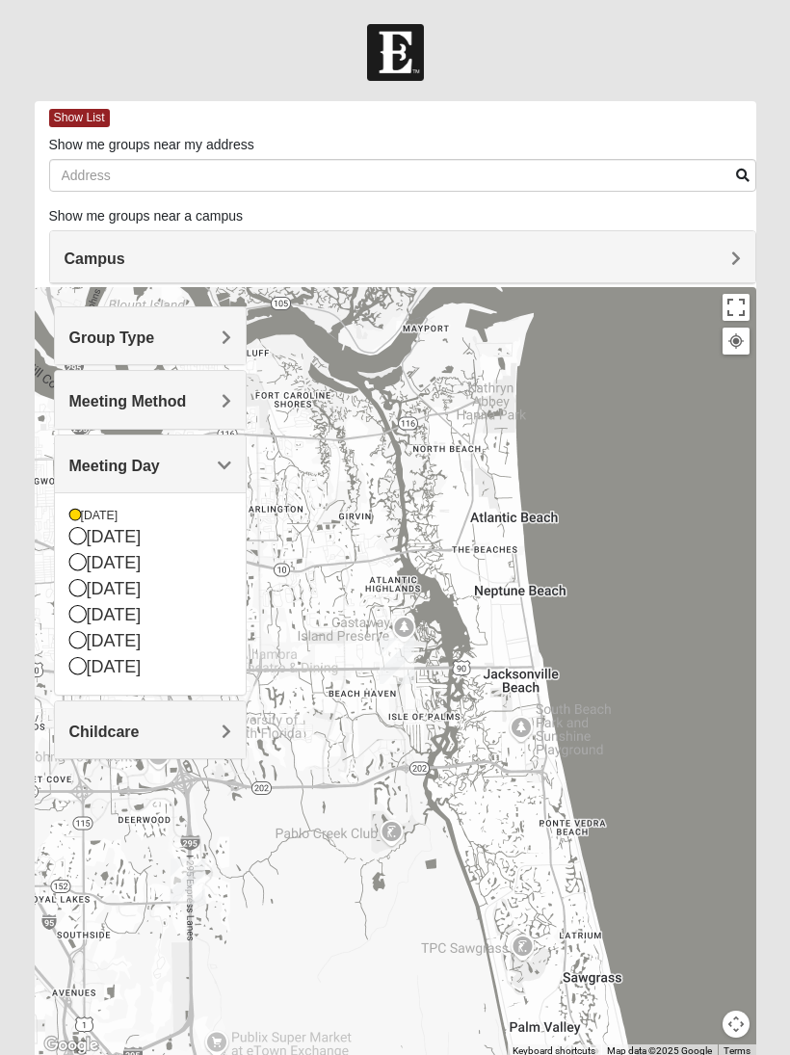
click at [79, 543] on icon at bounding box center [77, 535] width 17 height 17
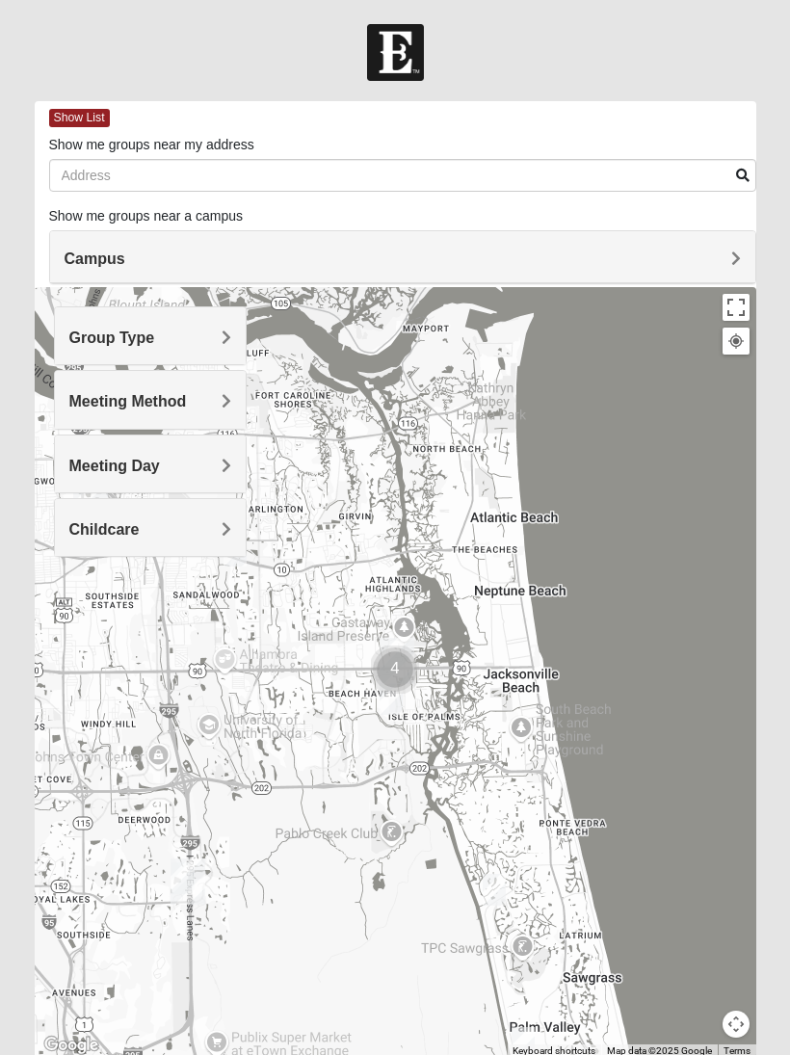
click at [76, 562] on div "Group Type Mixed Group Men Only Women Only 1825 Meeting Method In Person Virtua…" at bounding box center [150, 441] width 193 height 270
click at [210, 471] on h4 "Meeting Day" at bounding box center [150, 466] width 162 height 18
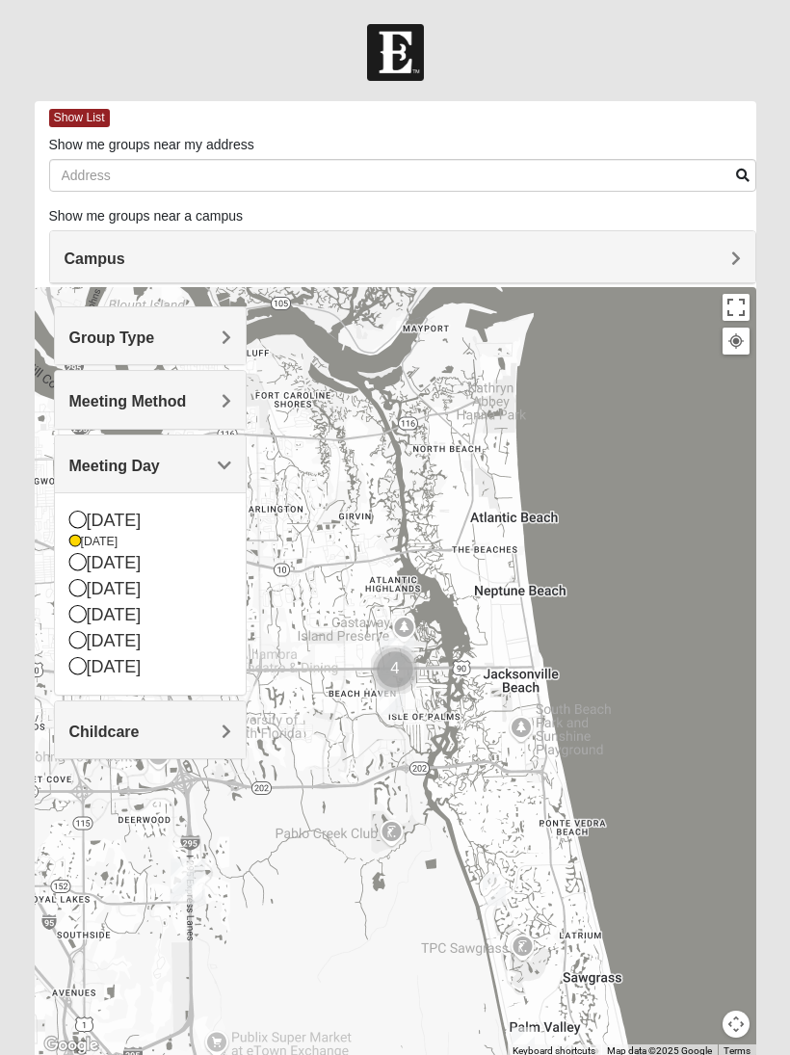
click at [91, 569] on div "[DATE]" at bounding box center [150, 563] width 162 height 26
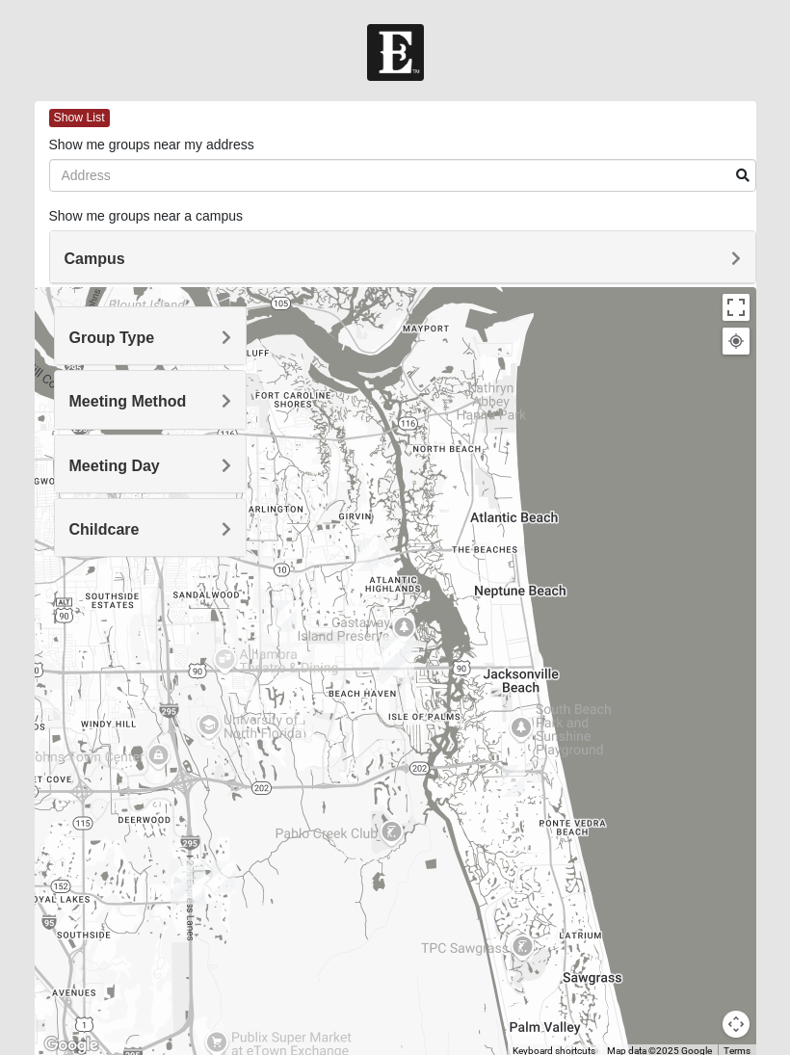
click at [215, 476] on div "Meeting Day" at bounding box center [150, 464] width 191 height 57
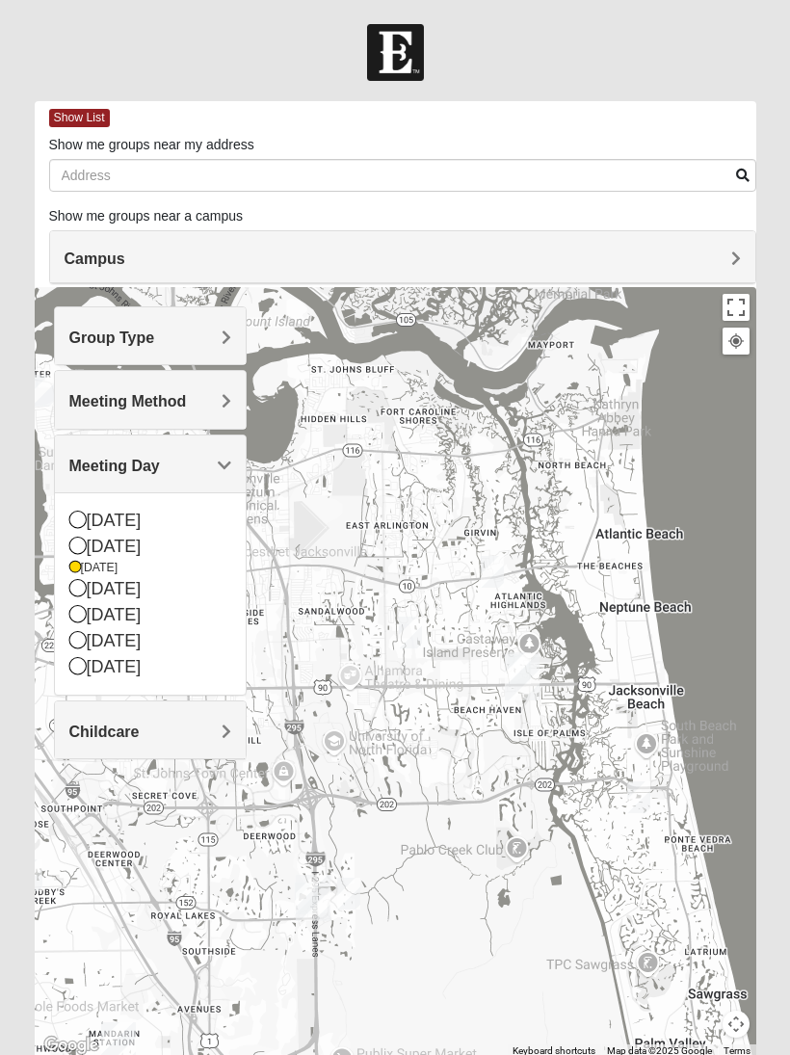
click at [76, 551] on icon at bounding box center [77, 545] width 17 height 17
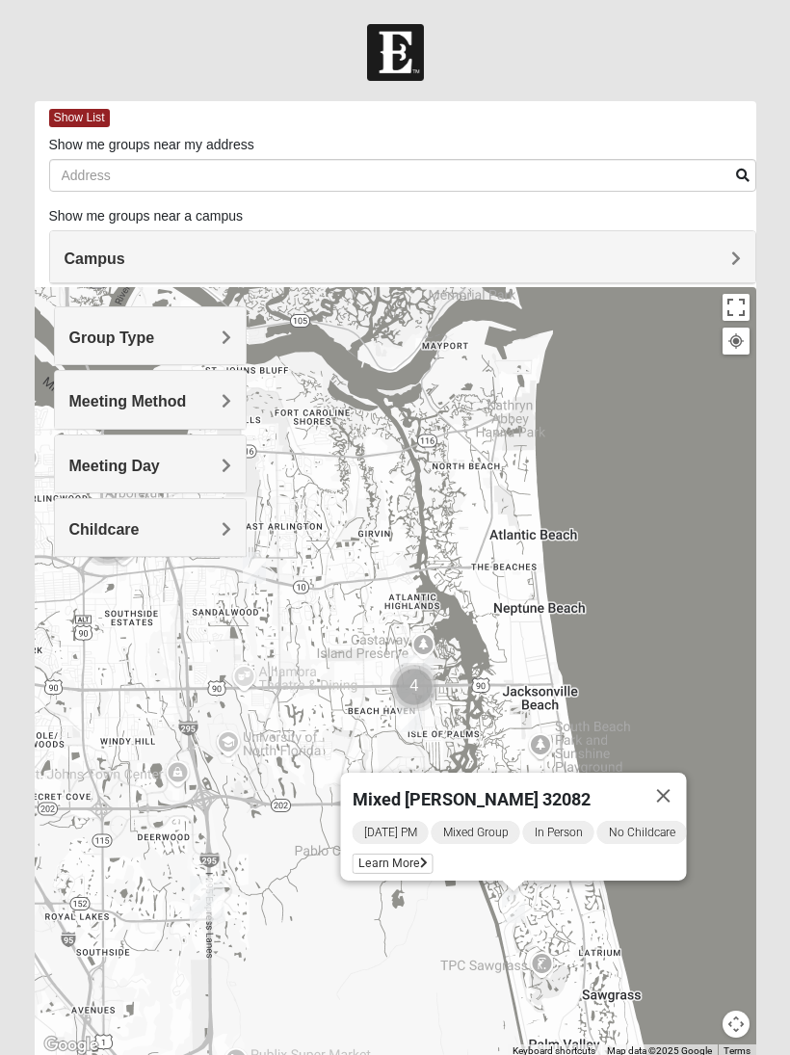
click at [681, 785] on button "Close" at bounding box center [664, 796] width 46 height 46
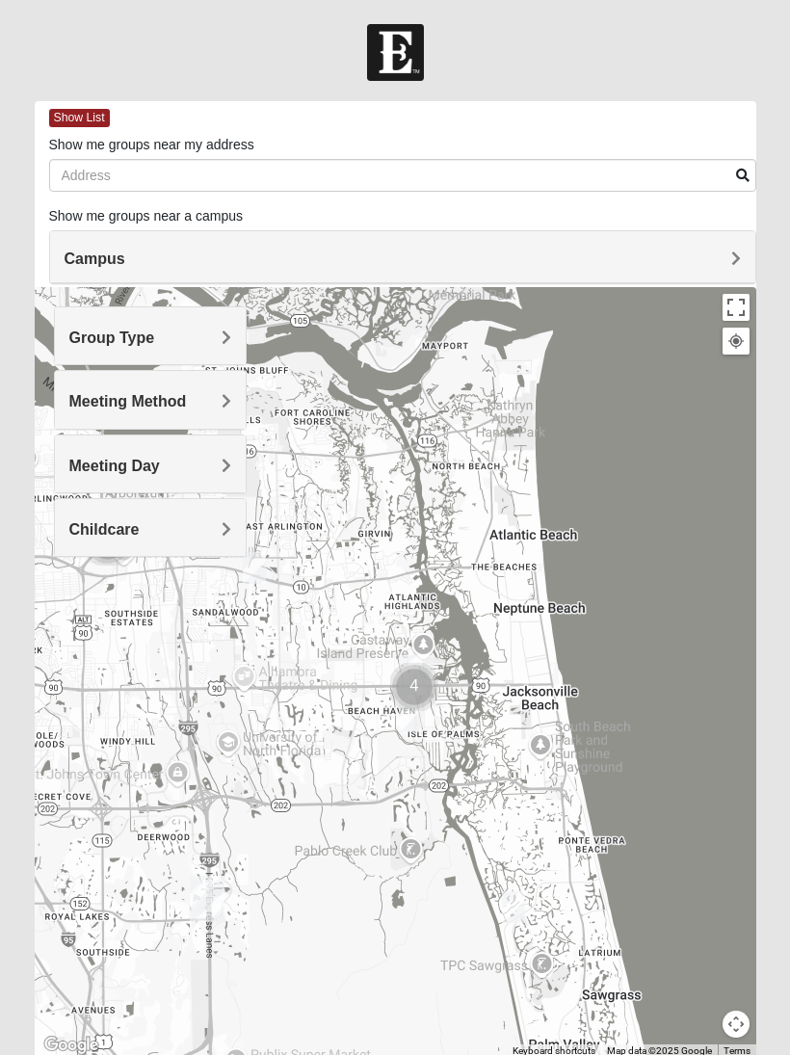
click at [187, 398] on span "Meeting Method" at bounding box center [128, 401] width 118 height 16
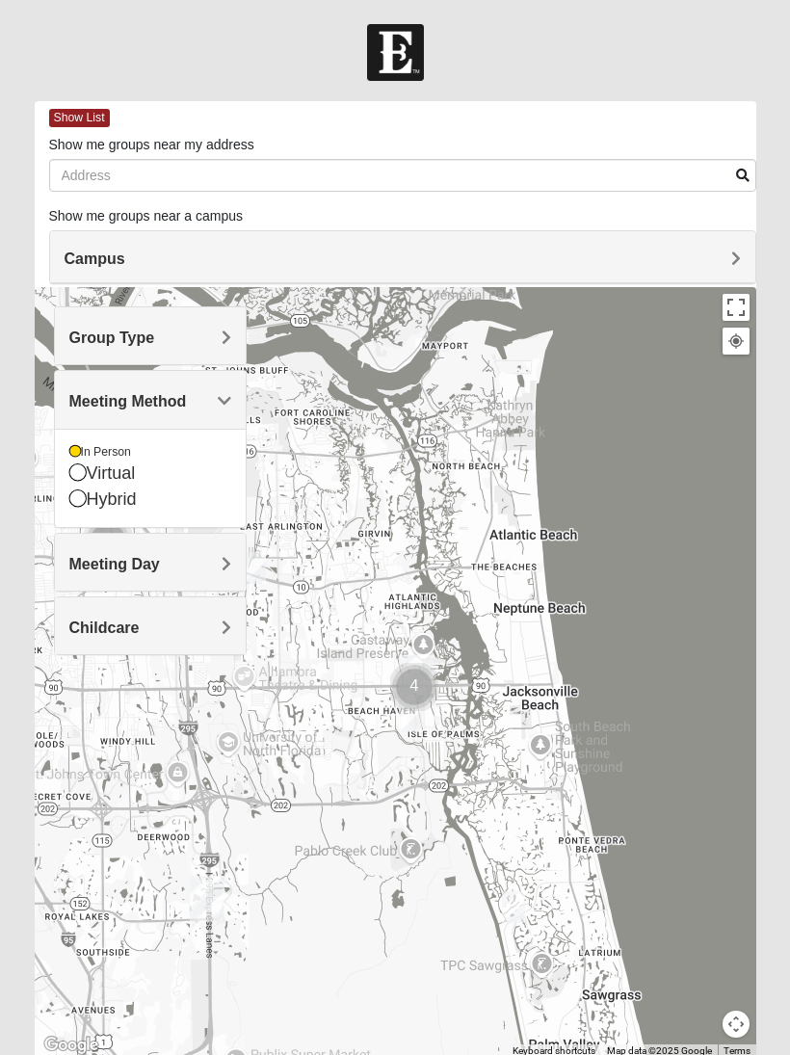
click at [209, 555] on h4 "Meeting Day" at bounding box center [150, 564] width 162 height 18
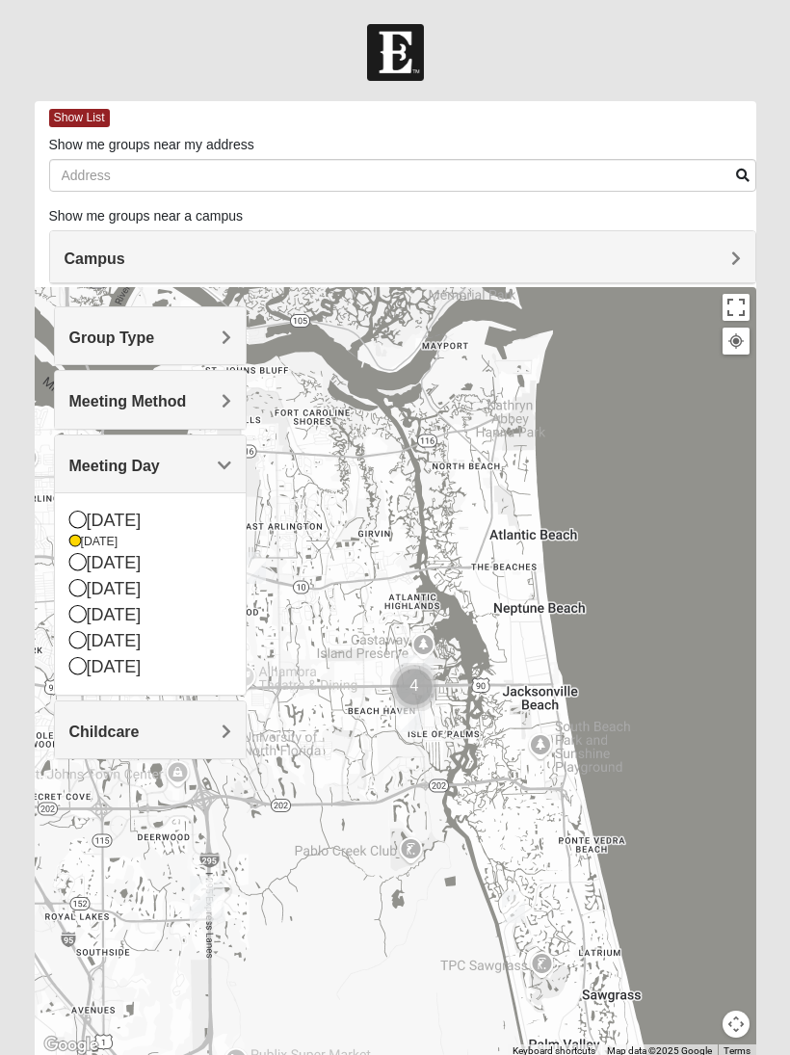
click at [219, 390] on div "Meeting Method" at bounding box center [150, 399] width 191 height 57
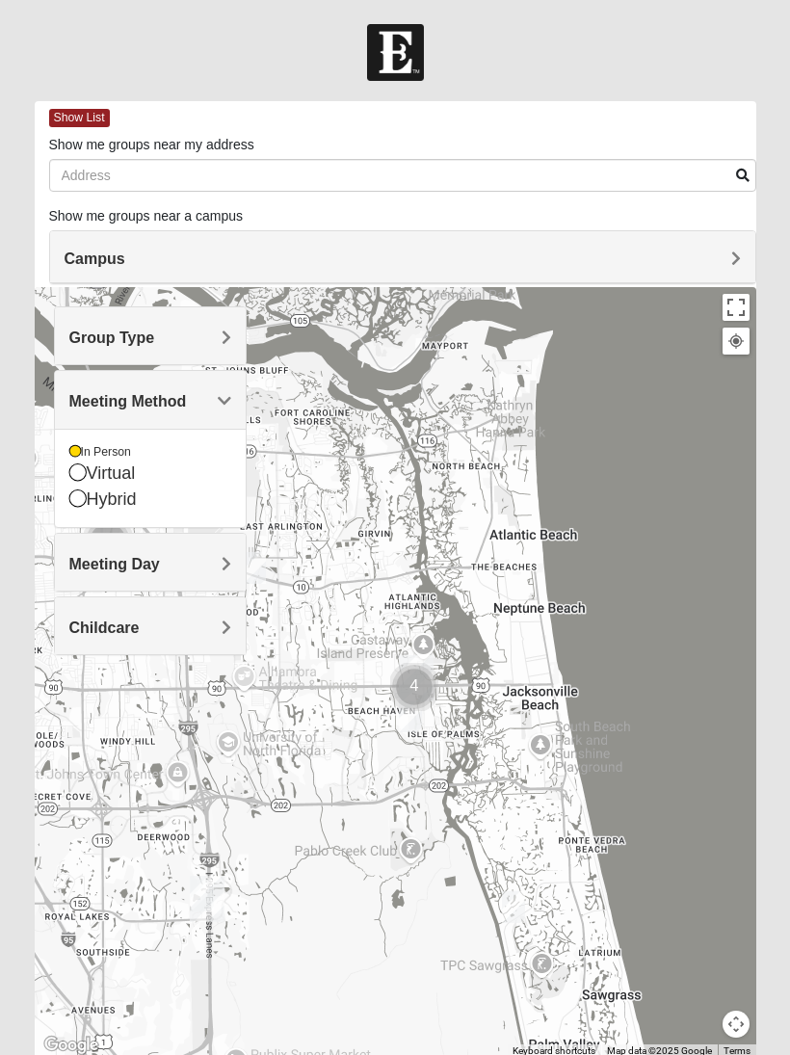
click at [213, 416] on div "Meeting Method" at bounding box center [150, 399] width 191 height 57
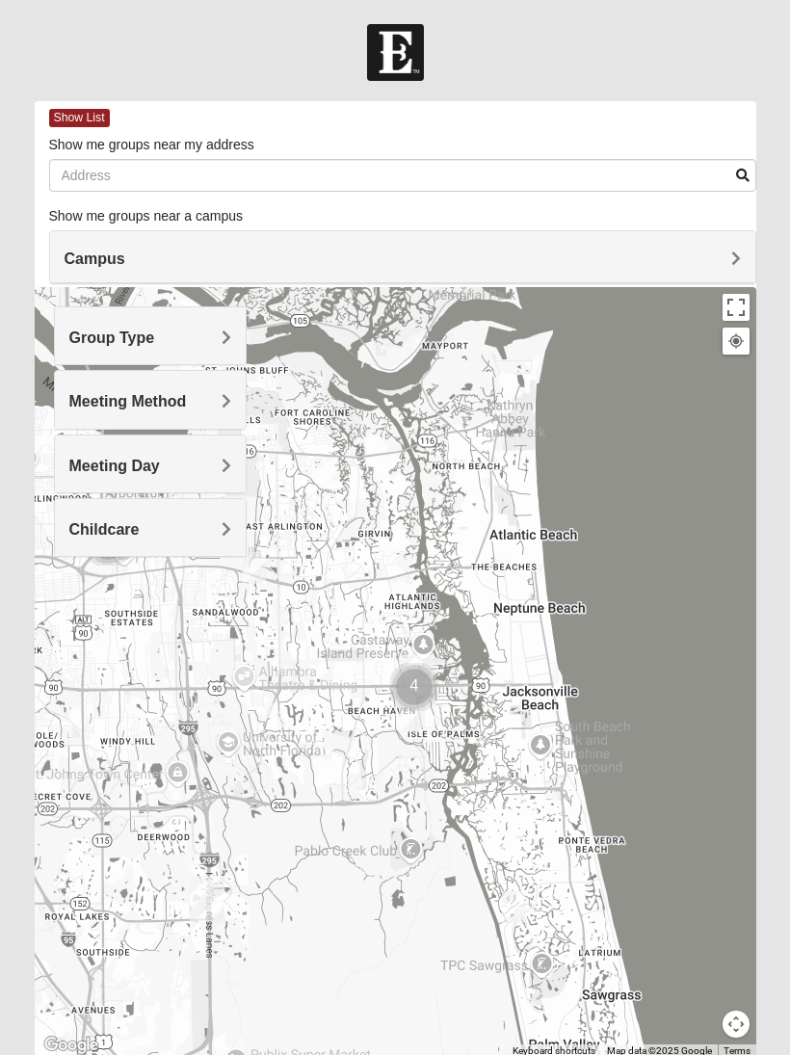
click at [191, 467] on h4 "Meeting Day" at bounding box center [150, 466] width 162 height 18
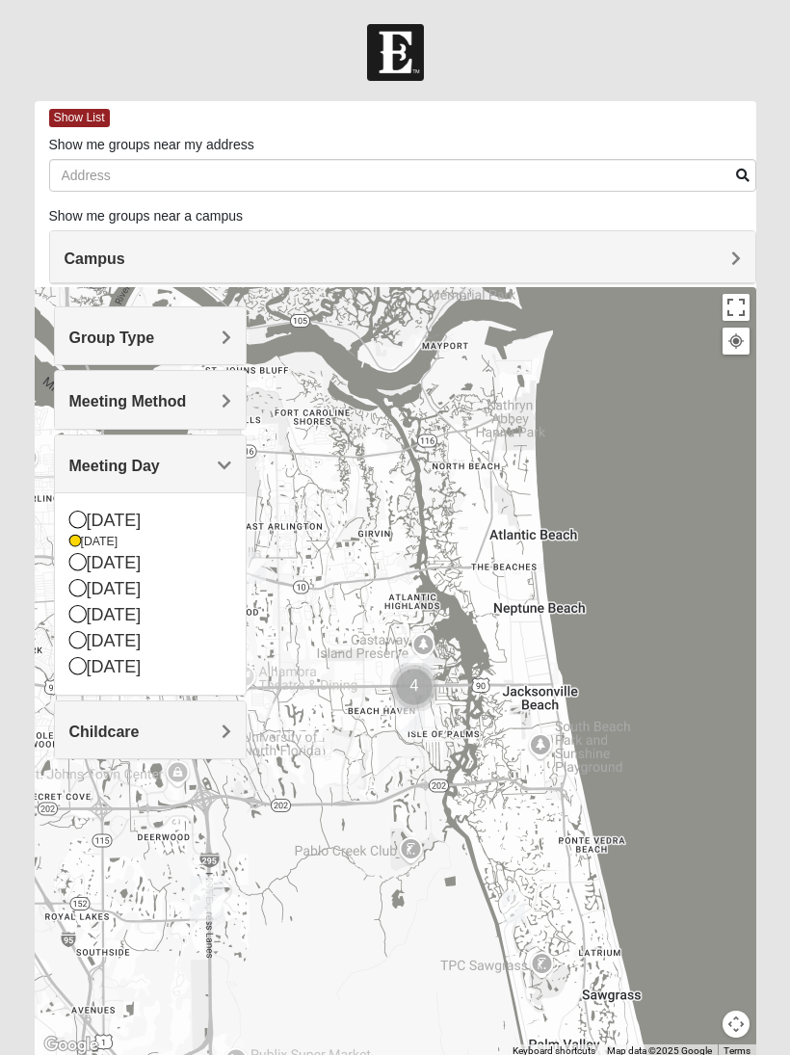
click at [79, 572] on div "[DATE]" at bounding box center [150, 563] width 162 height 26
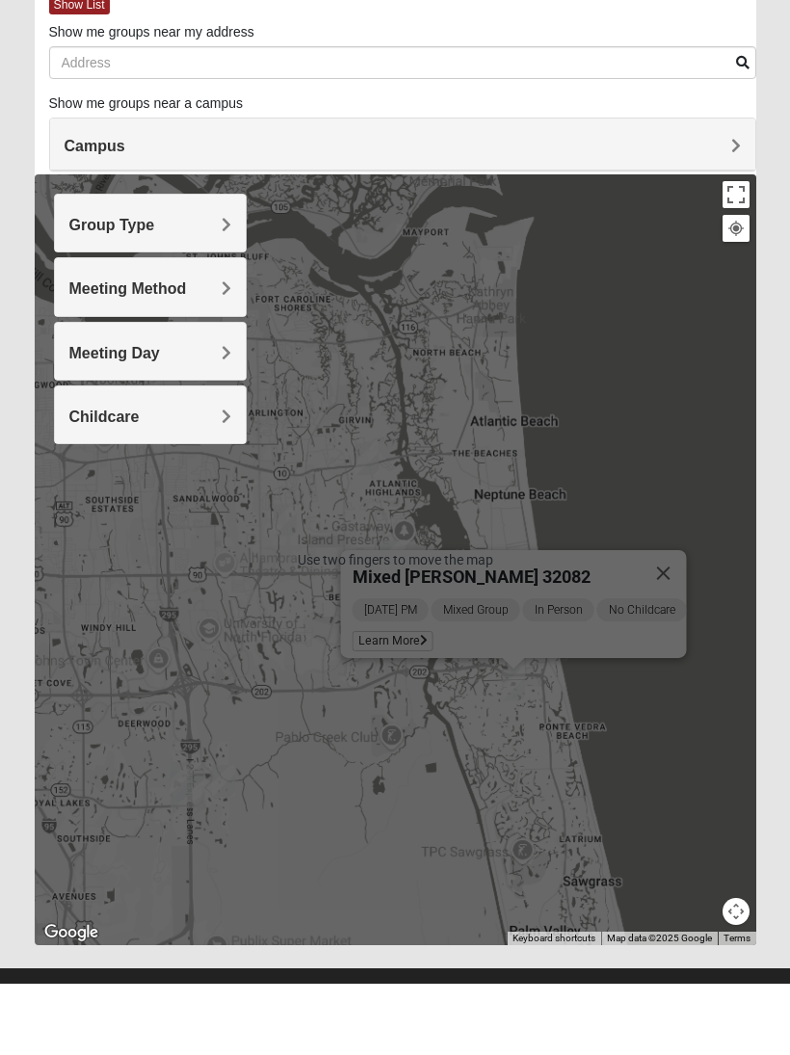
scroll to position [40, 0]
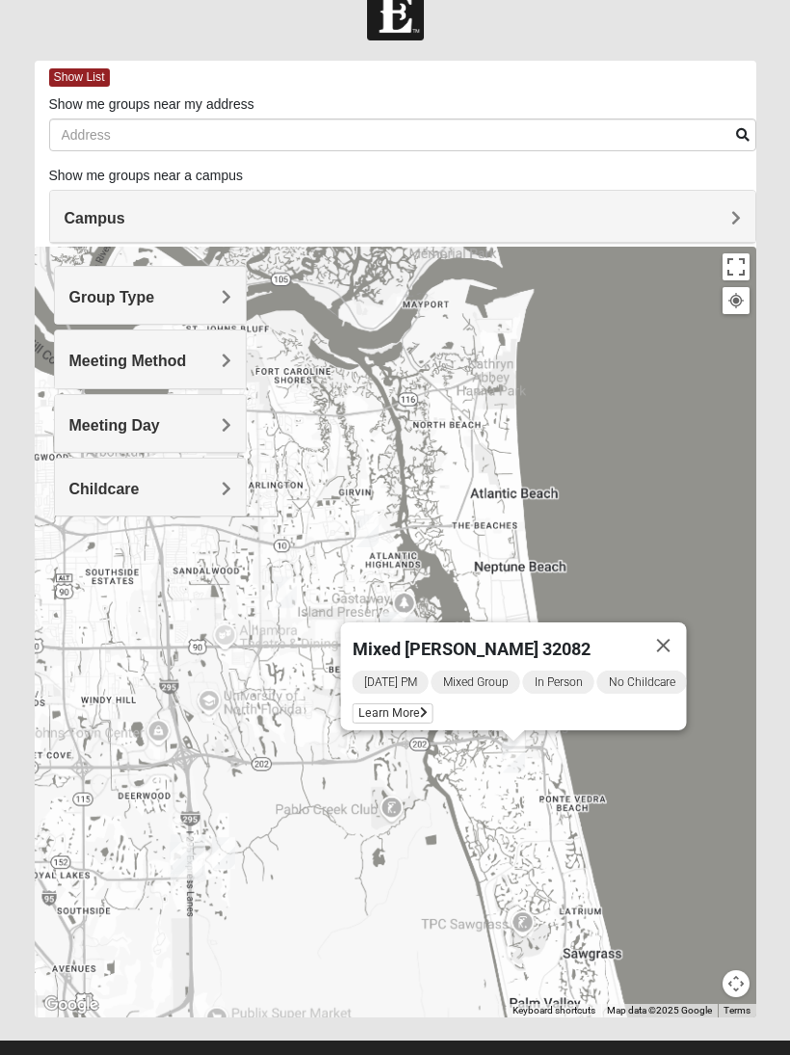
click at [659, 631] on button "Close" at bounding box center [664, 646] width 46 height 46
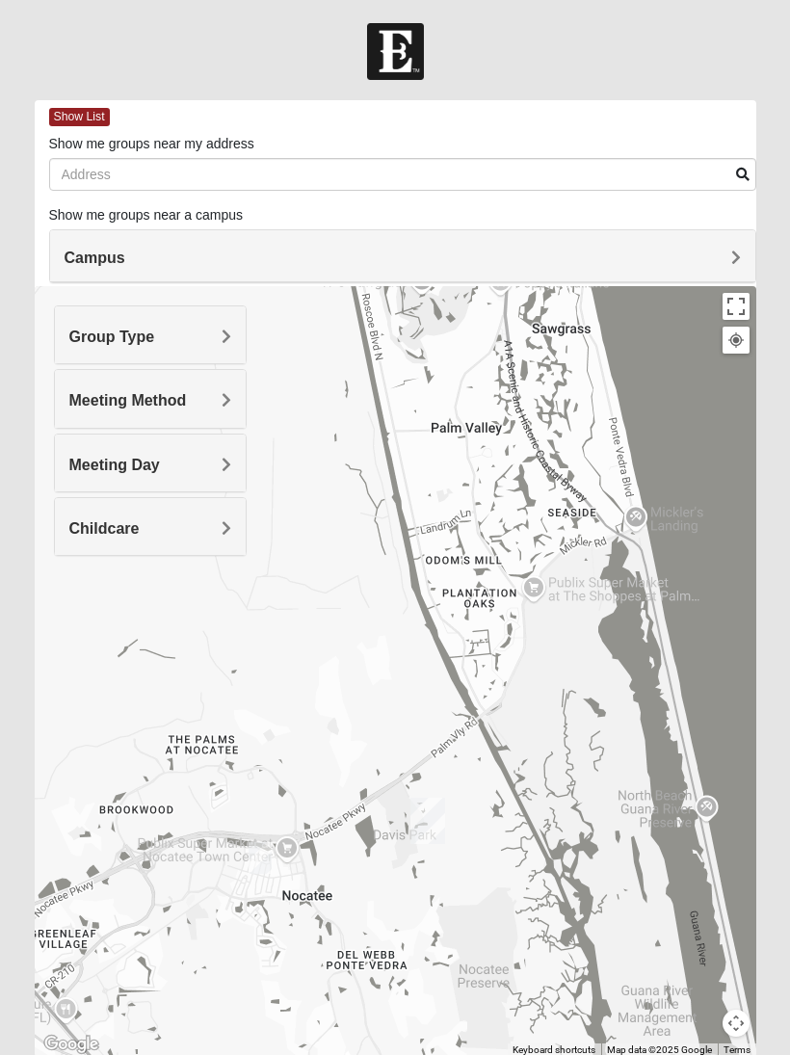
scroll to position [0, 0]
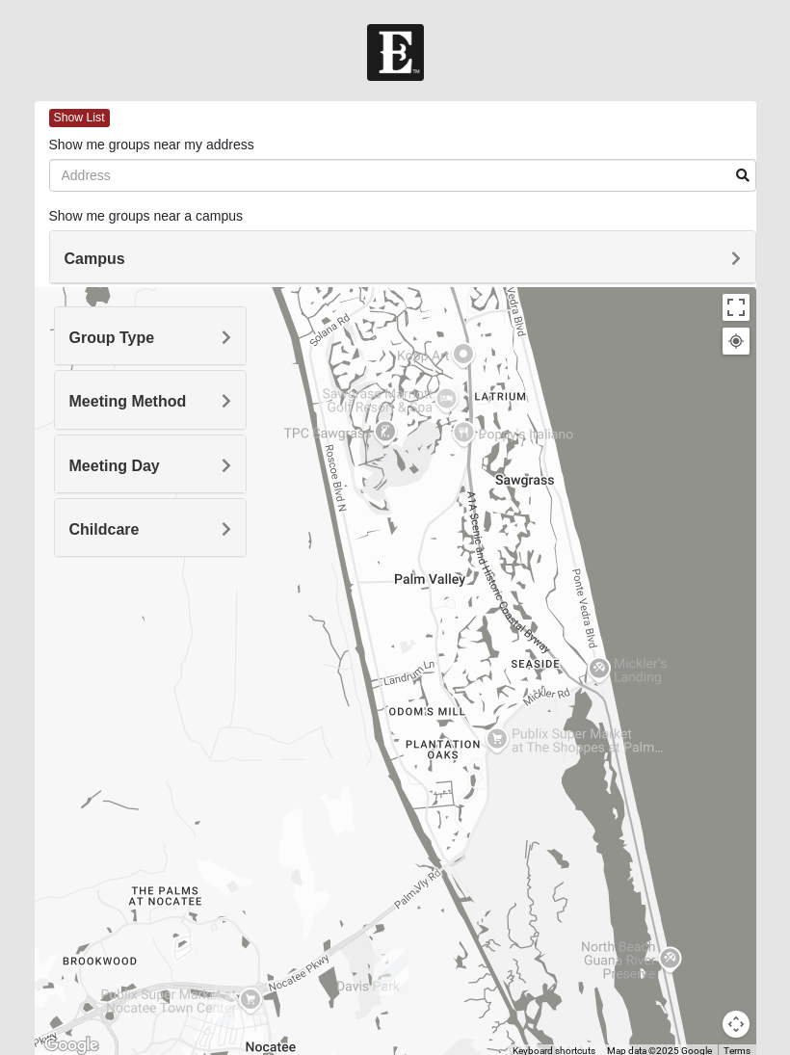
click at [212, 335] on h4 "Group Type" at bounding box center [150, 338] width 162 height 18
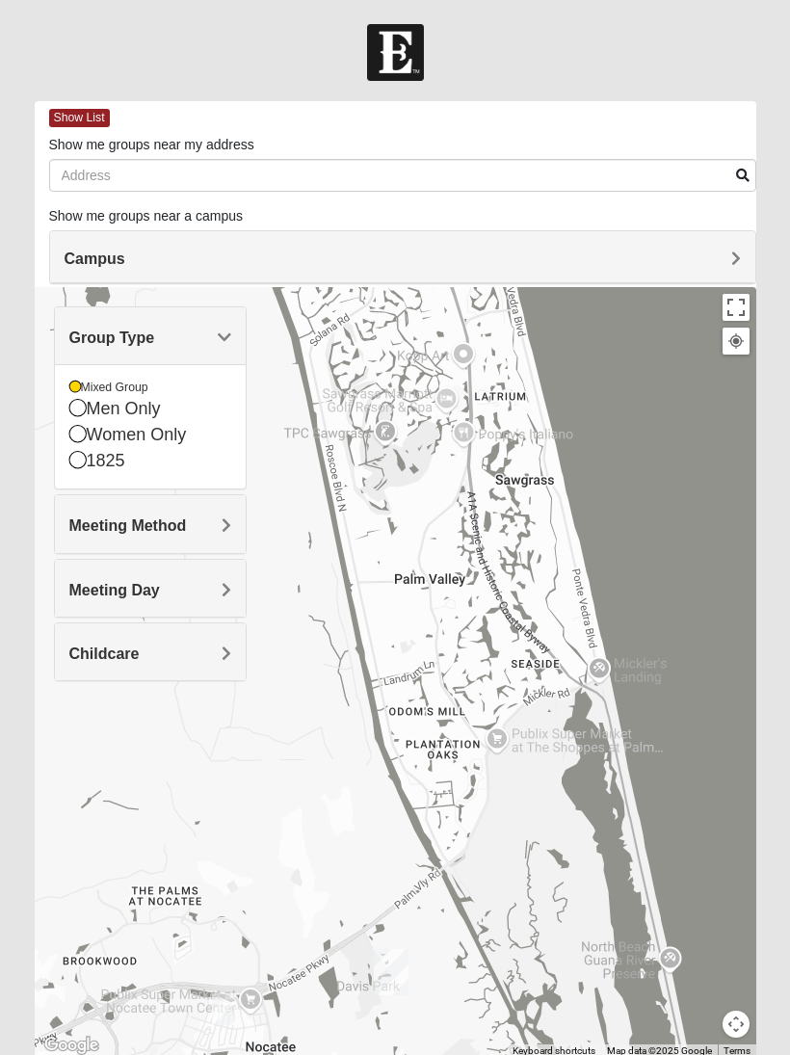
click at [202, 541] on div "Meeting Method" at bounding box center [150, 523] width 191 height 57
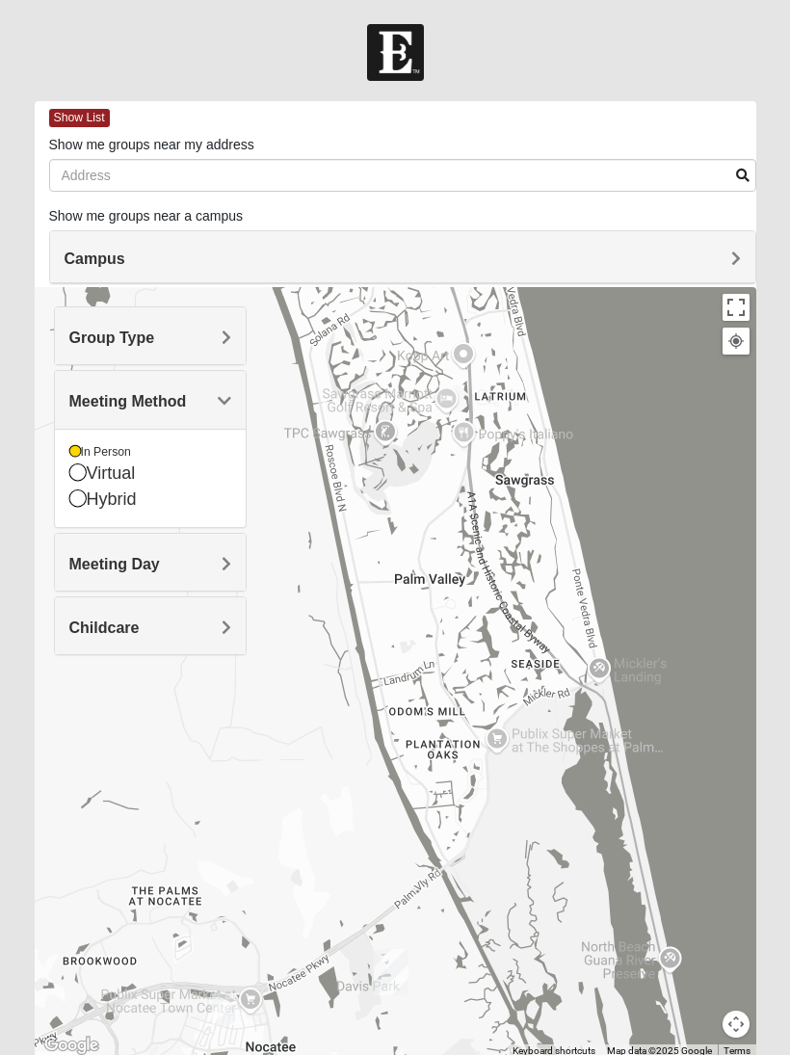
click at [219, 562] on h4 "Meeting Day" at bounding box center [150, 564] width 162 height 18
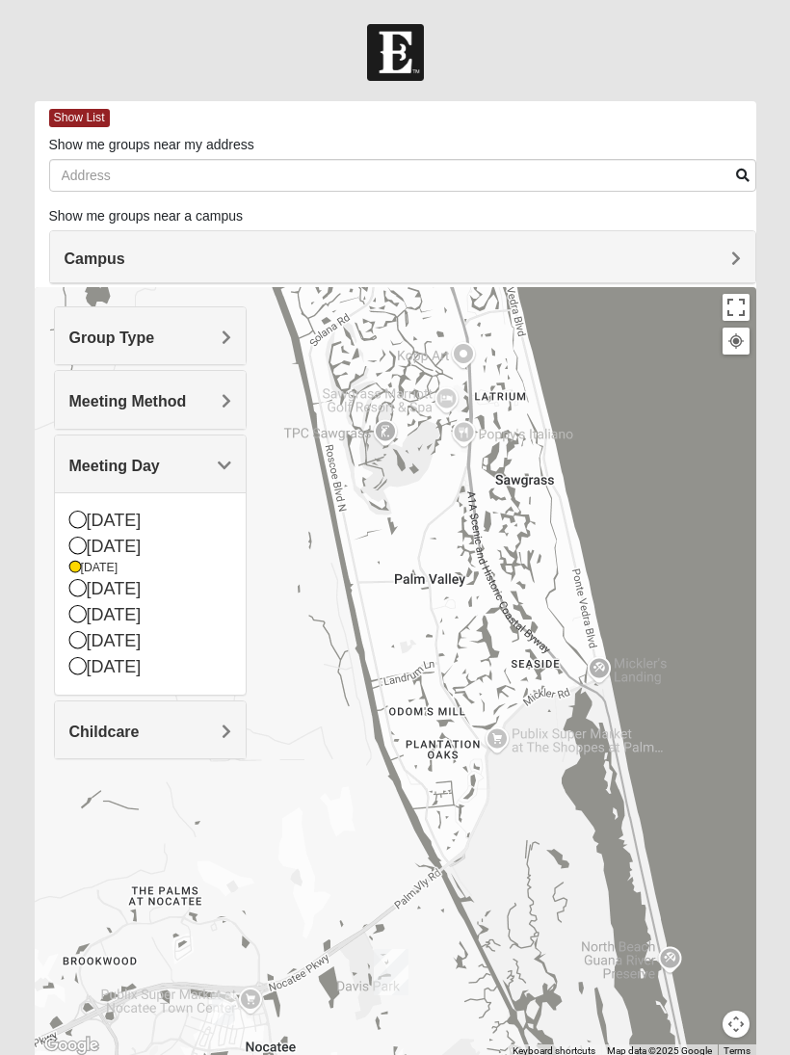
click at [69, 545] on icon at bounding box center [77, 545] width 17 height 17
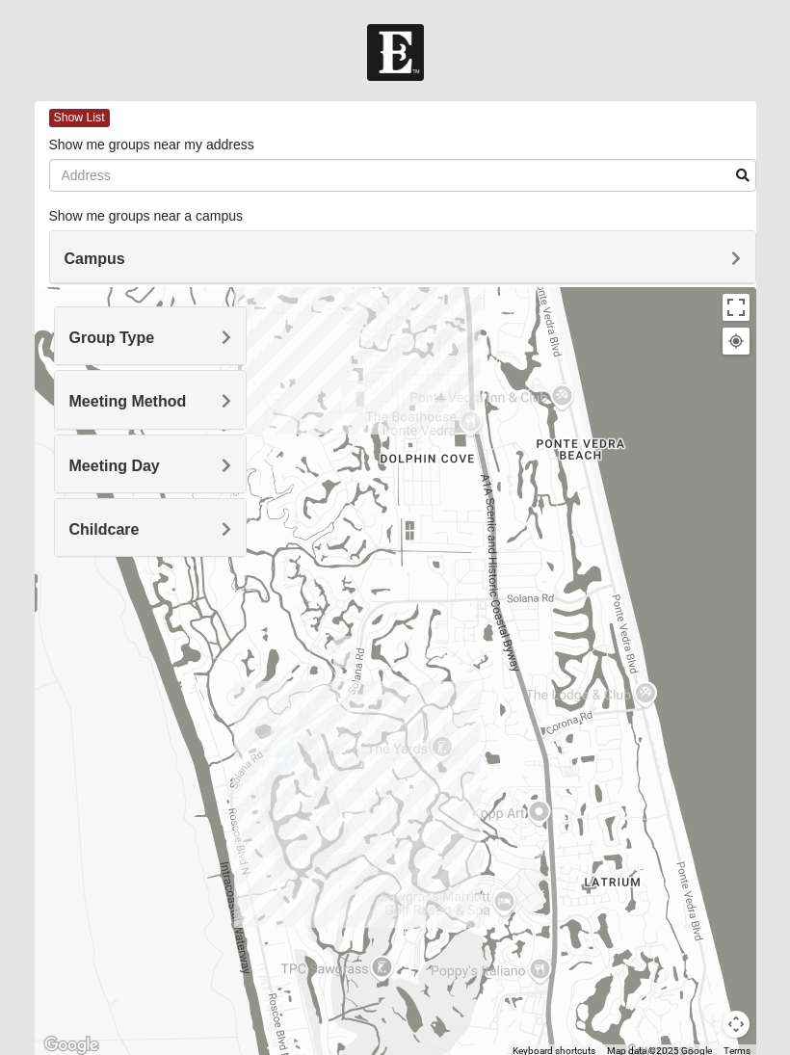
scroll to position [75, 0]
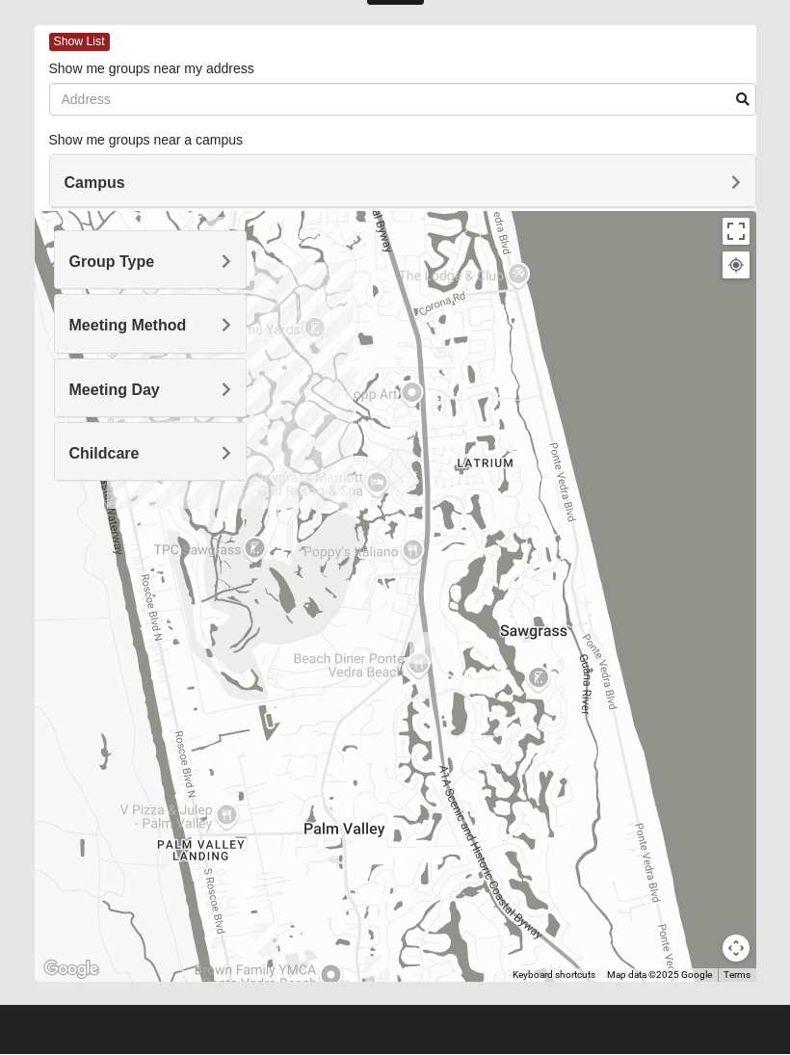
click at [709, 179] on h4 "Campus" at bounding box center [403, 183] width 677 height 18
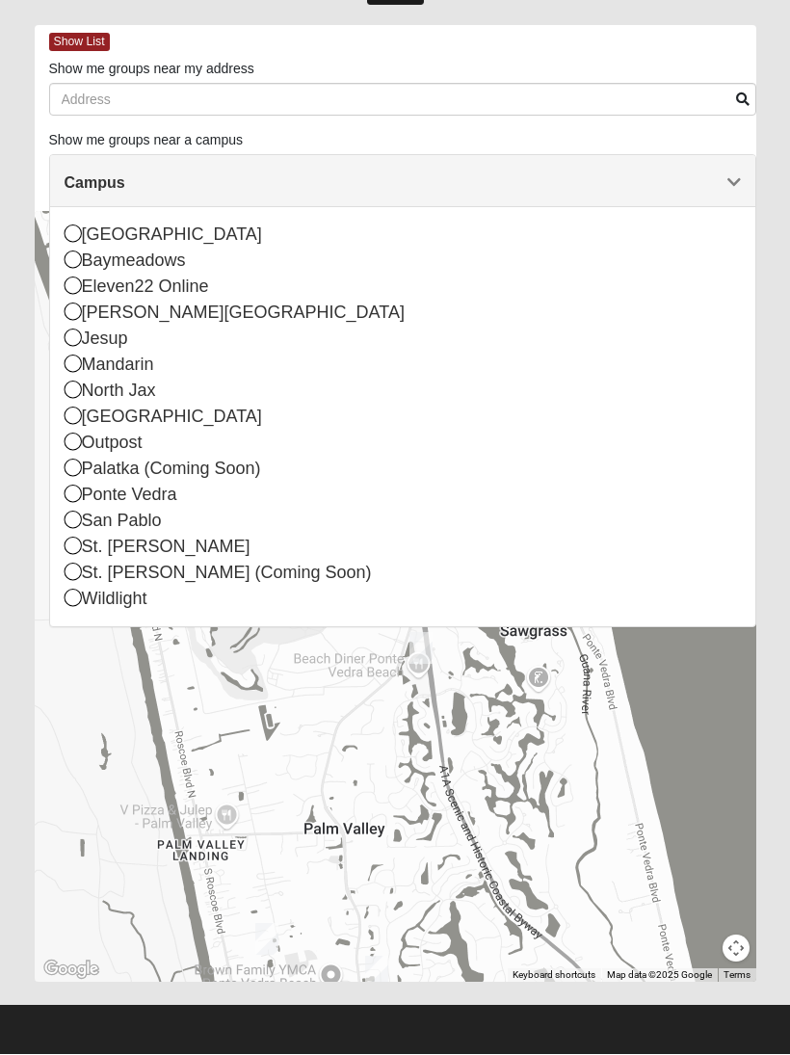
click at [711, 182] on h4 "Campus" at bounding box center [403, 183] width 677 height 18
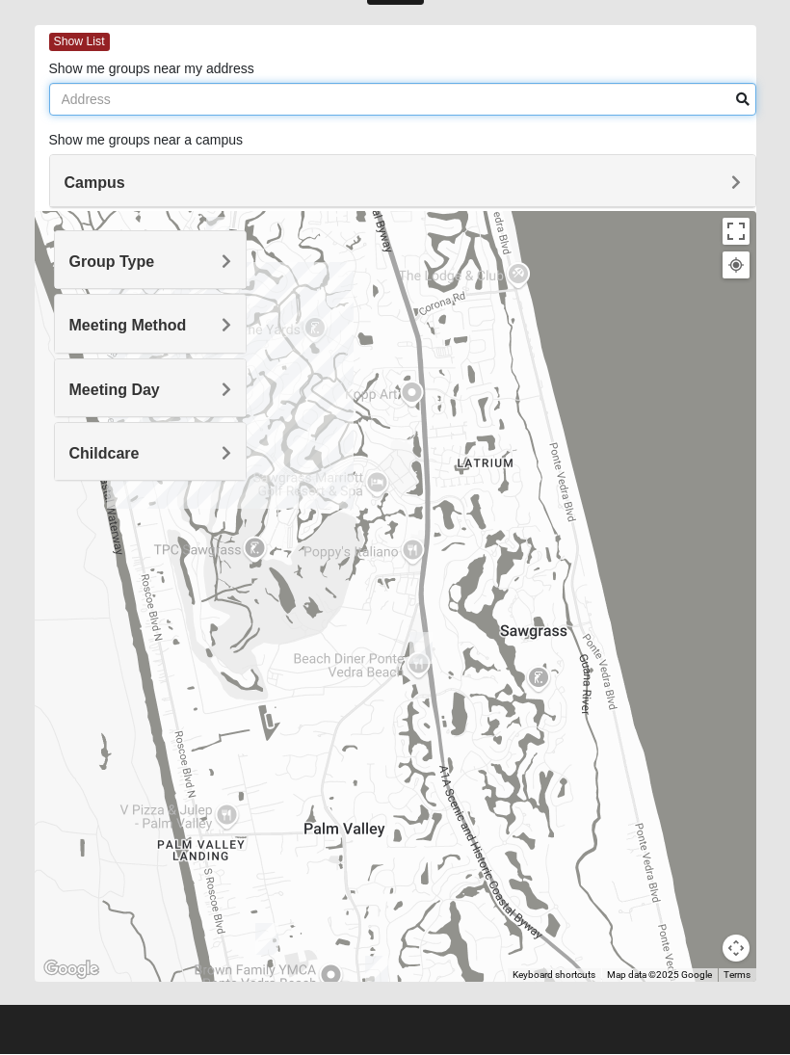
click at [630, 110] on input "Show me groups near my address" at bounding box center [402, 100] width 707 height 33
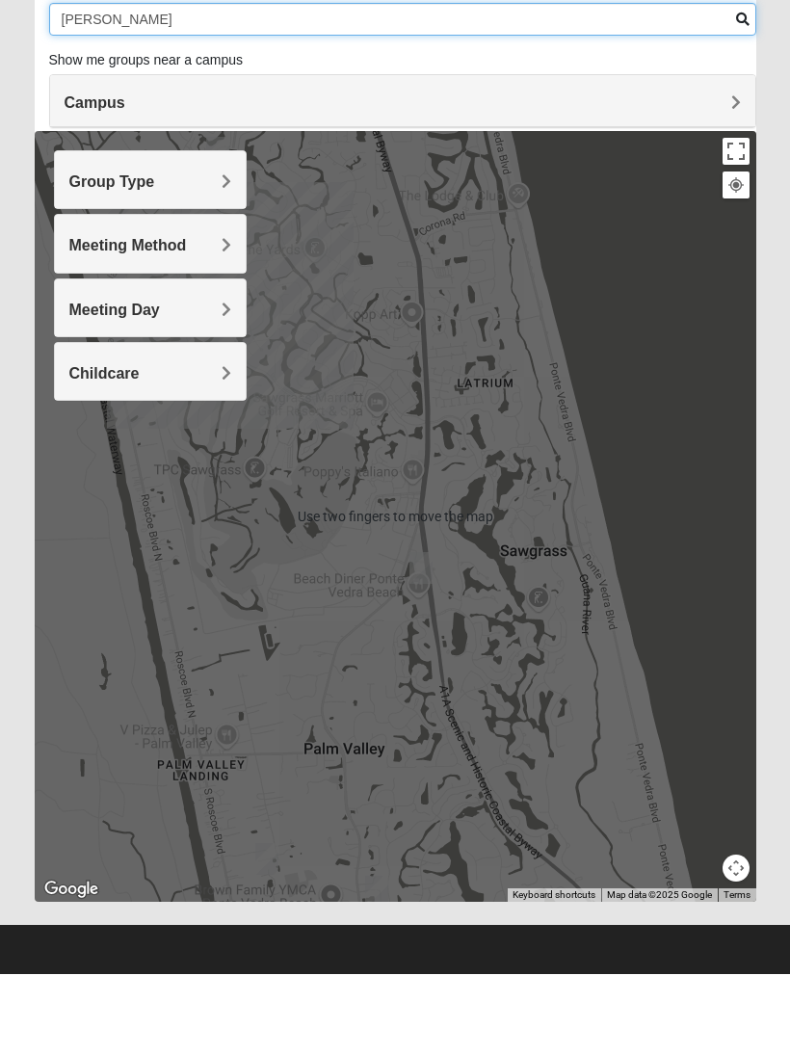
type input "[PERSON_NAME]"
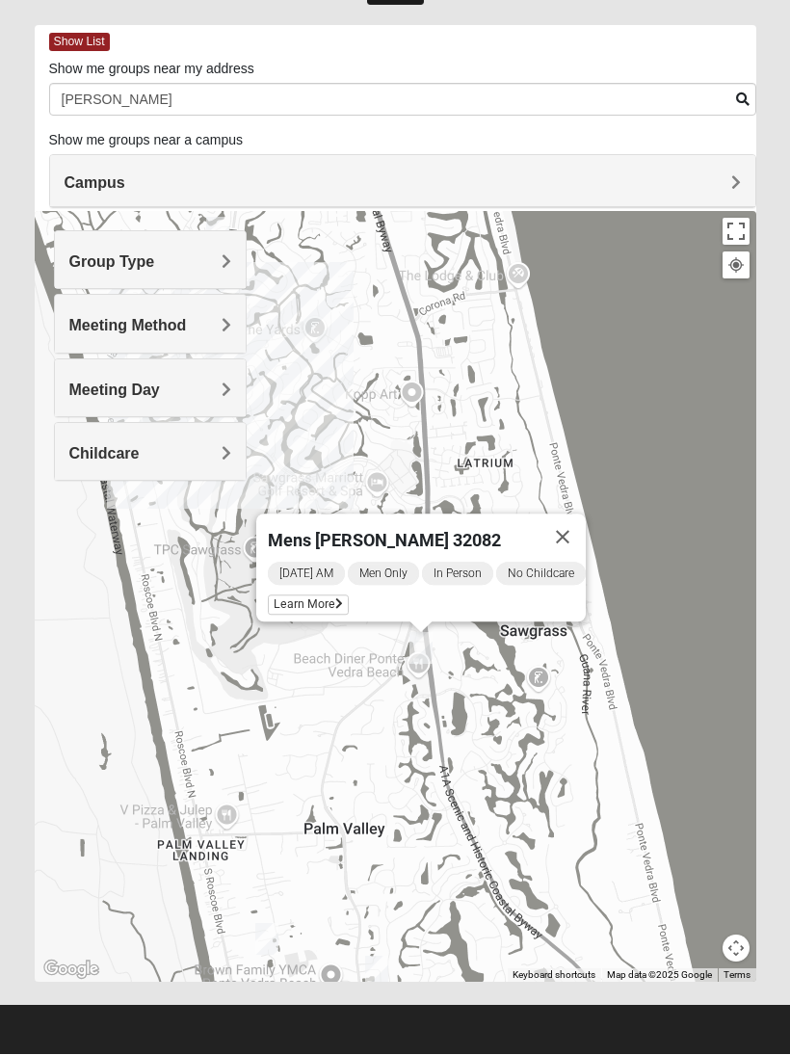
click at [586, 535] on button "Close" at bounding box center [563, 538] width 46 height 46
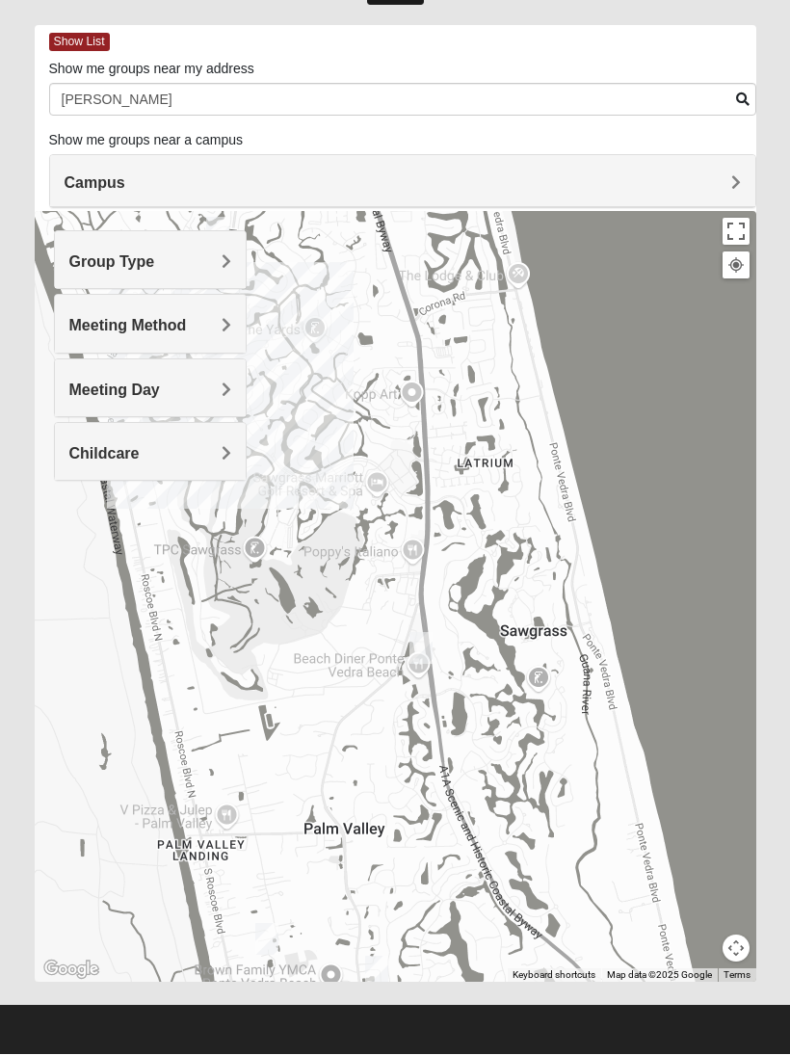
click at [375, 939] on div at bounding box center [396, 597] width 722 height 771
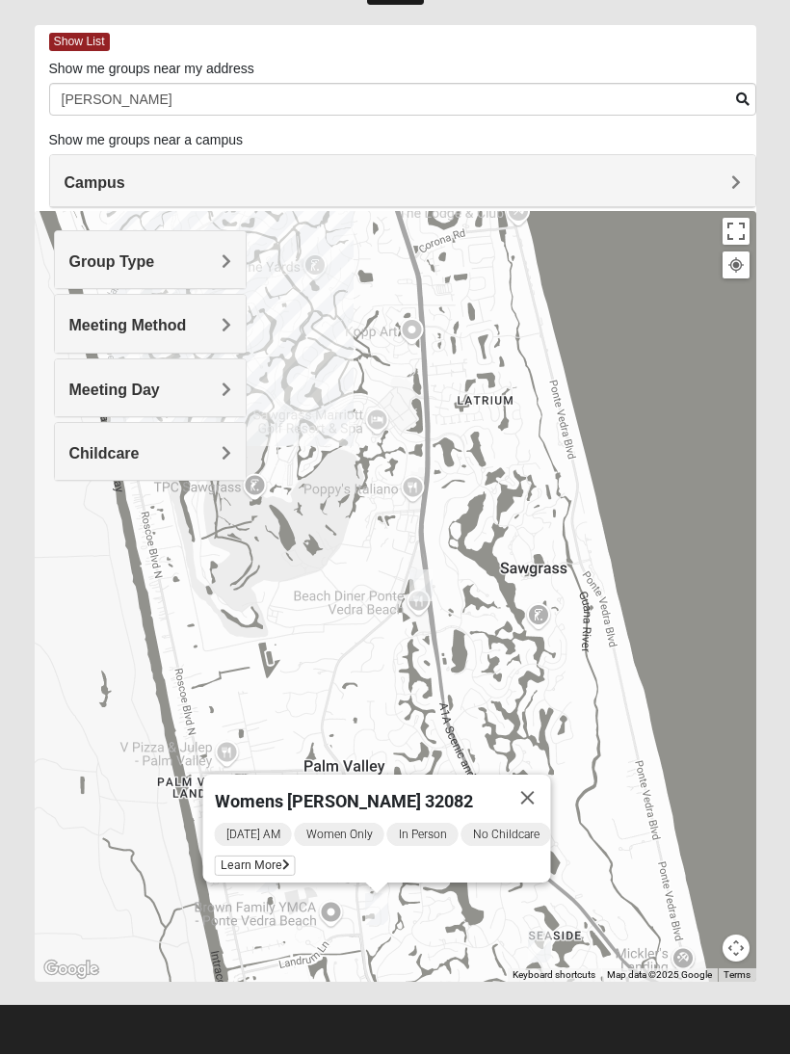
click at [531, 785] on button "Close" at bounding box center [528, 799] width 46 height 46
